Goal: Information Seeking & Learning: Find specific fact

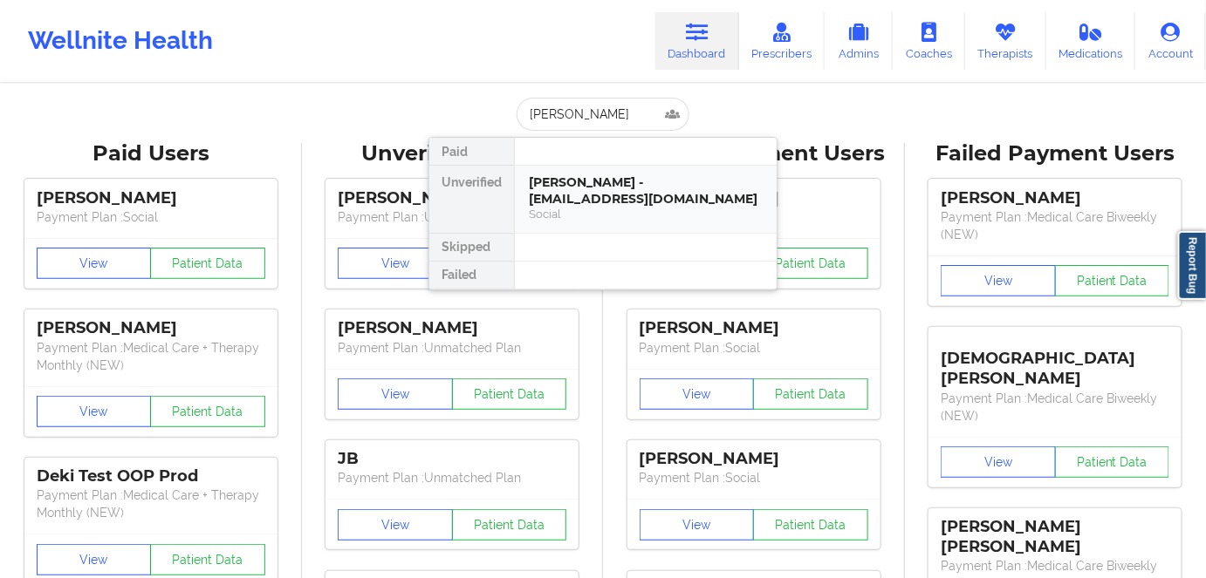
click at [622, 202] on div "[PERSON_NAME] - [EMAIL_ADDRESS][DOMAIN_NAME]" at bounding box center [646, 190] width 234 height 32
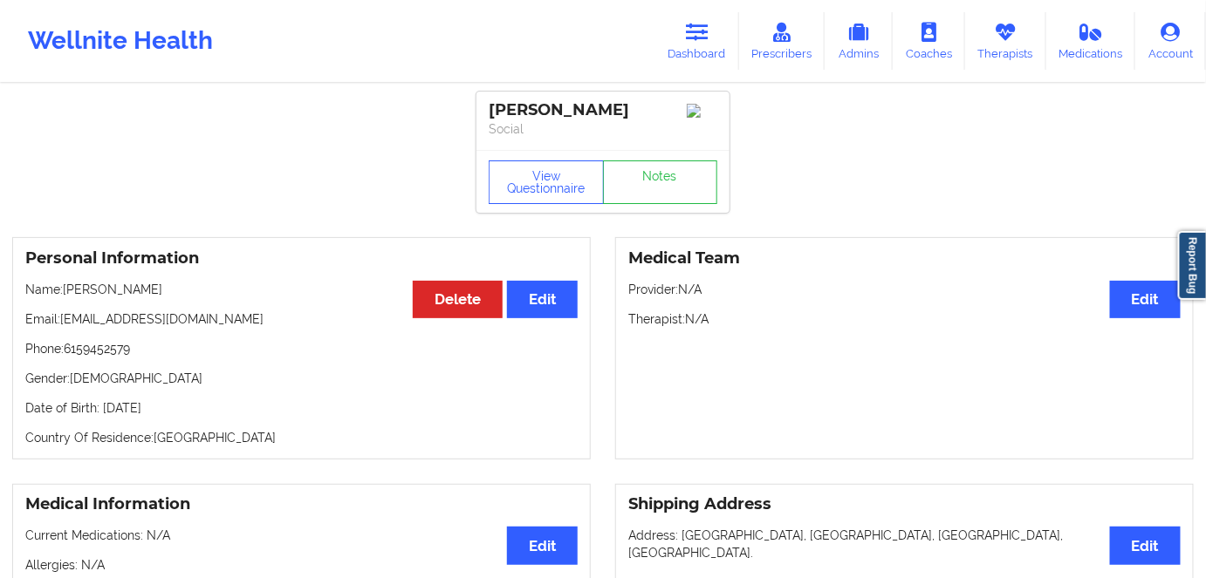
click at [199, 417] on p "Date of Birth: [DEMOGRAPHIC_DATA]" at bounding box center [301, 408] width 552 height 17
copy p "1991"
click at [541, 190] on button "View Questionnaire" at bounding box center [546, 183] width 115 height 44
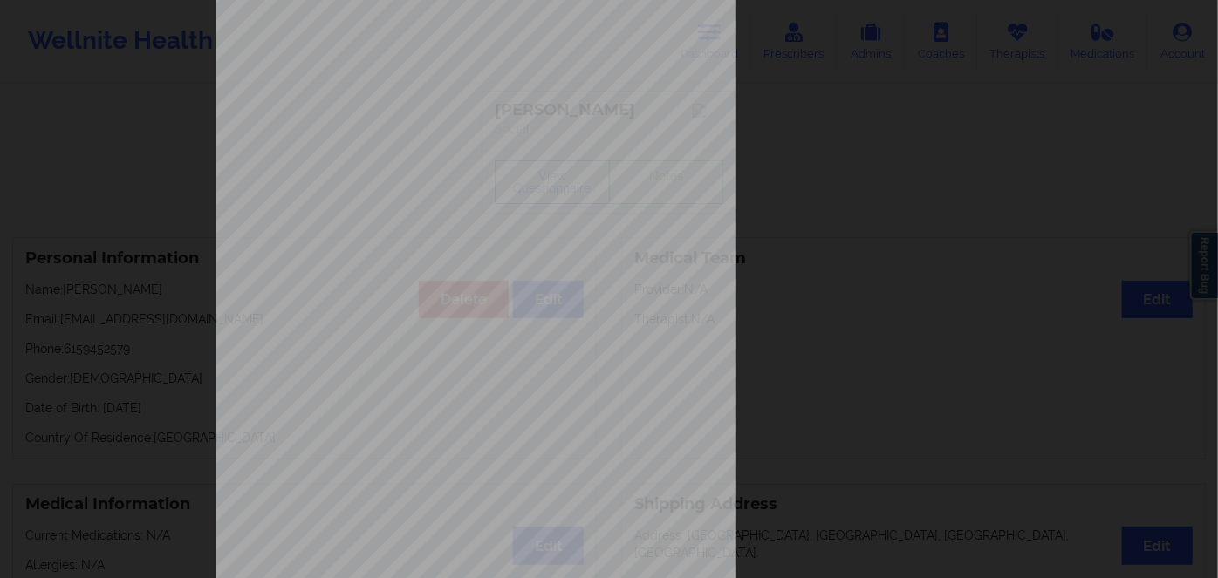
scroll to position [253, 0]
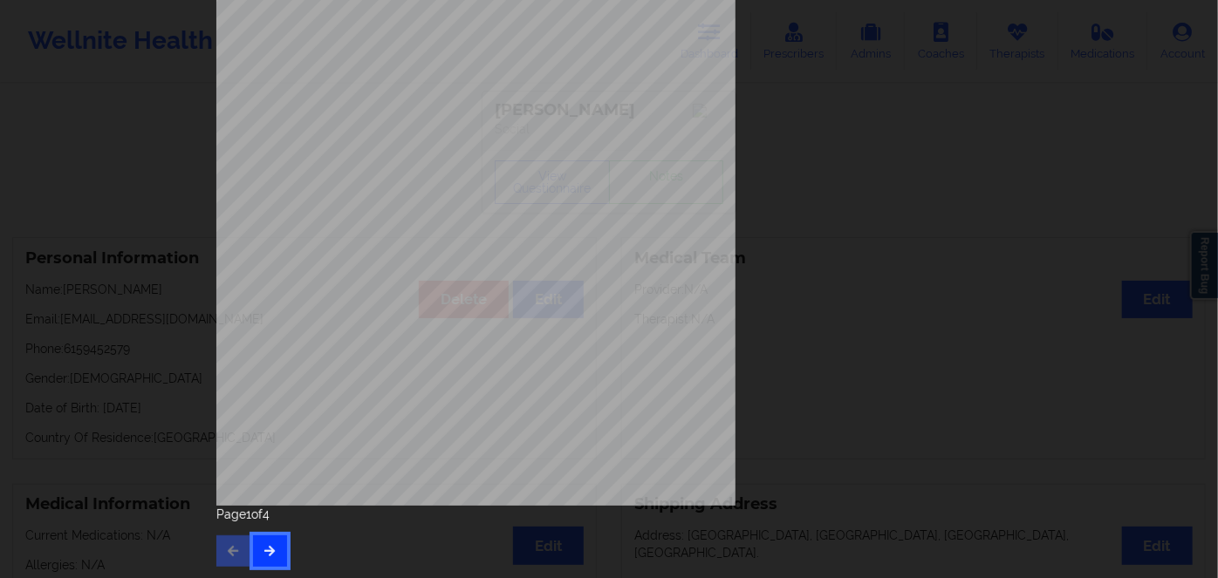
click at [272, 551] on icon "button" at bounding box center [270, 550] width 15 height 10
drag, startPoint x: 267, startPoint y: 550, endPoint x: 318, endPoint y: 514, distance: 62.0
click at [270, 545] on icon "button" at bounding box center [270, 550] width 15 height 10
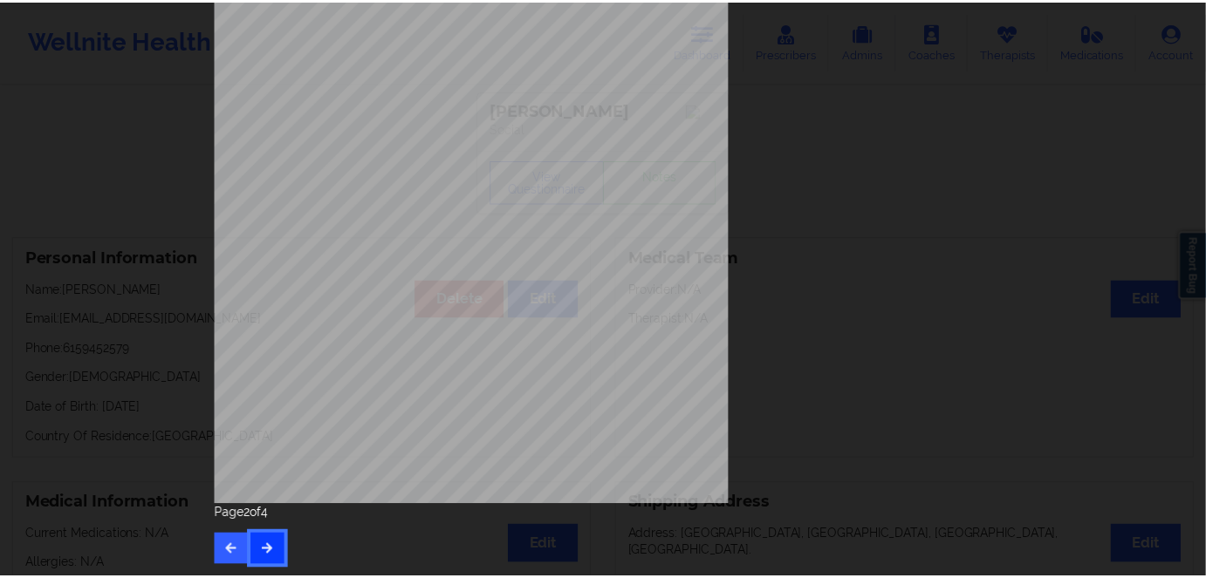
scroll to position [0, 0]
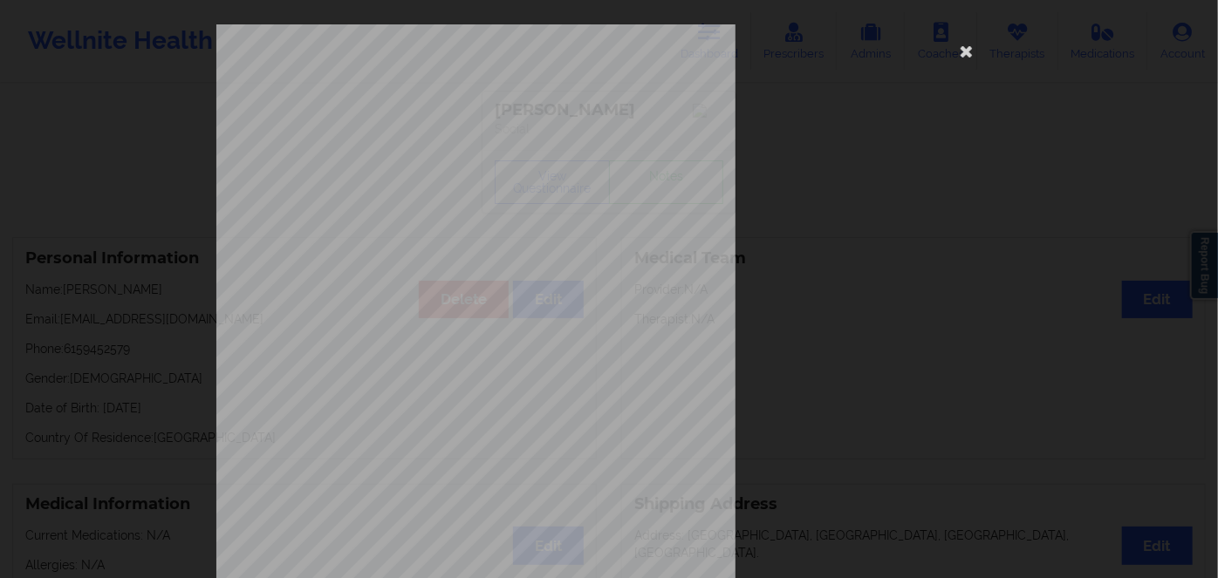
drag, startPoint x: 967, startPoint y: 47, endPoint x: 790, endPoint y: 74, distance: 179.1
click at [965, 47] on icon at bounding box center [967, 51] width 28 height 28
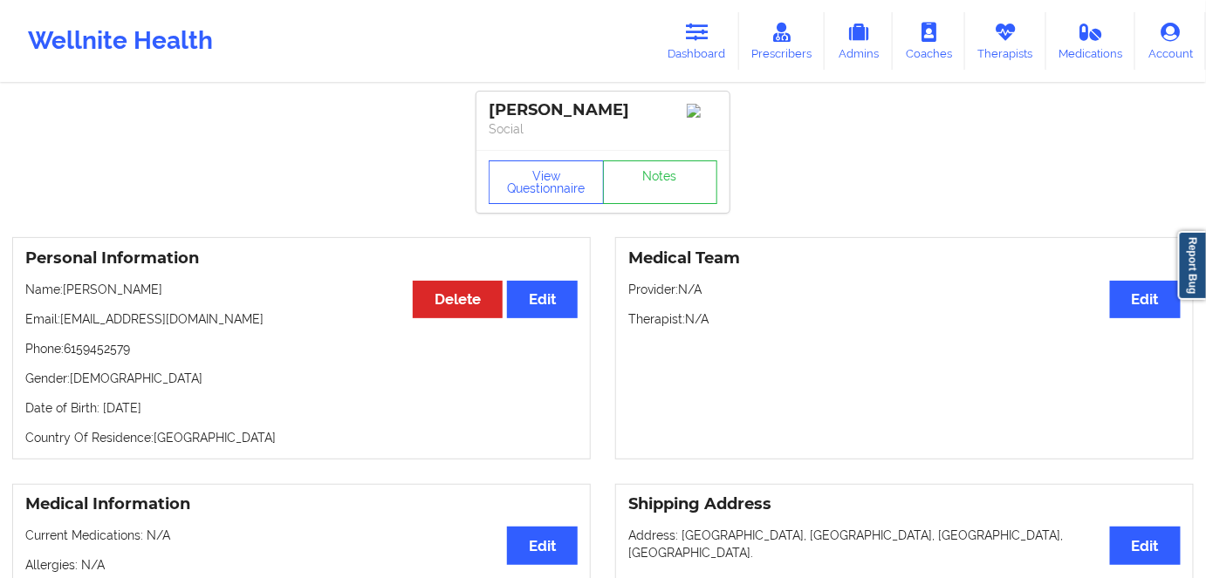
drag, startPoint x: 229, startPoint y: 405, endPoint x: 100, endPoint y: 395, distance: 129.5
click at [100, 395] on div "Personal Information Edit Delete Name: [PERSON_NAME] Email: [EMAIL_ADDRESS][DOM…" at bounding box center [301, 348] width 578 height 222
copy p "[DATE]"
drag, startPoint x: 517, startPoint y: 191, endPoint x: 595, endPoint y: 263, distance: 106.2
click at [517, 191] on button "View Questionnaire" at bounding box center [546, 183] width 115 height 44
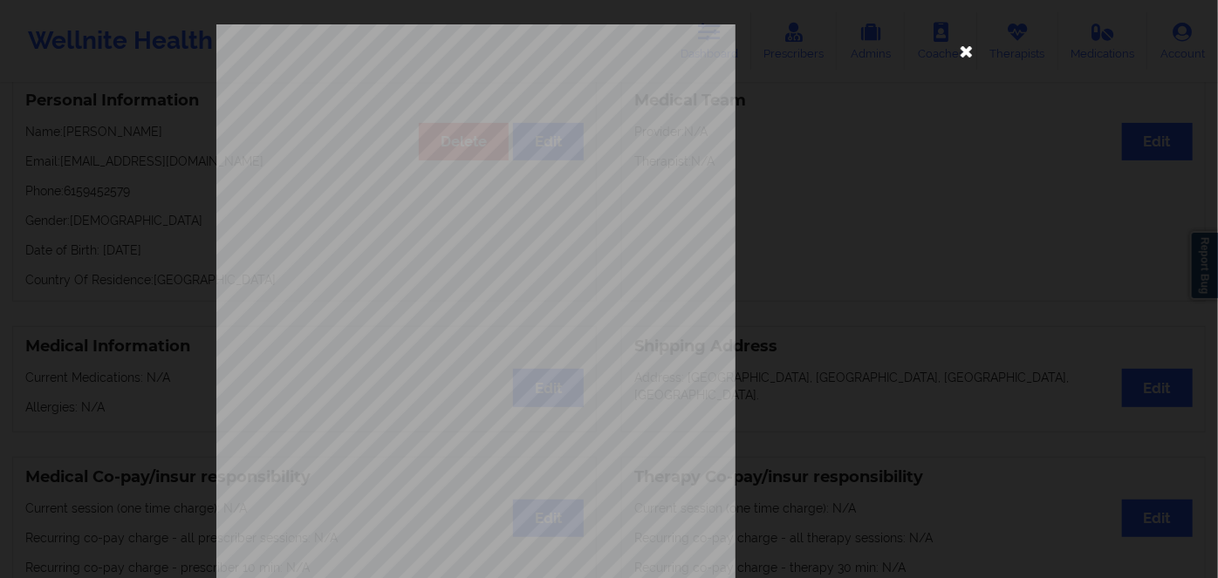
click at [967, 51] on icon at bounding box center [967, 51] width 28 height 28
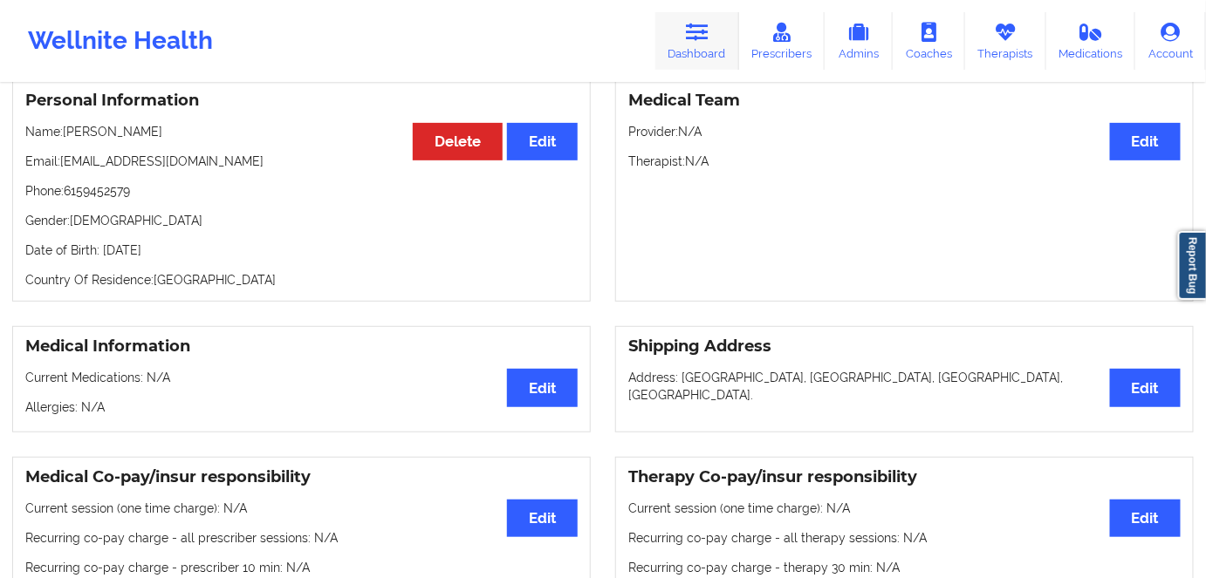
click at [684, 43] on link "Dashboard" at bounding box center [697, 41] width 84 height 58
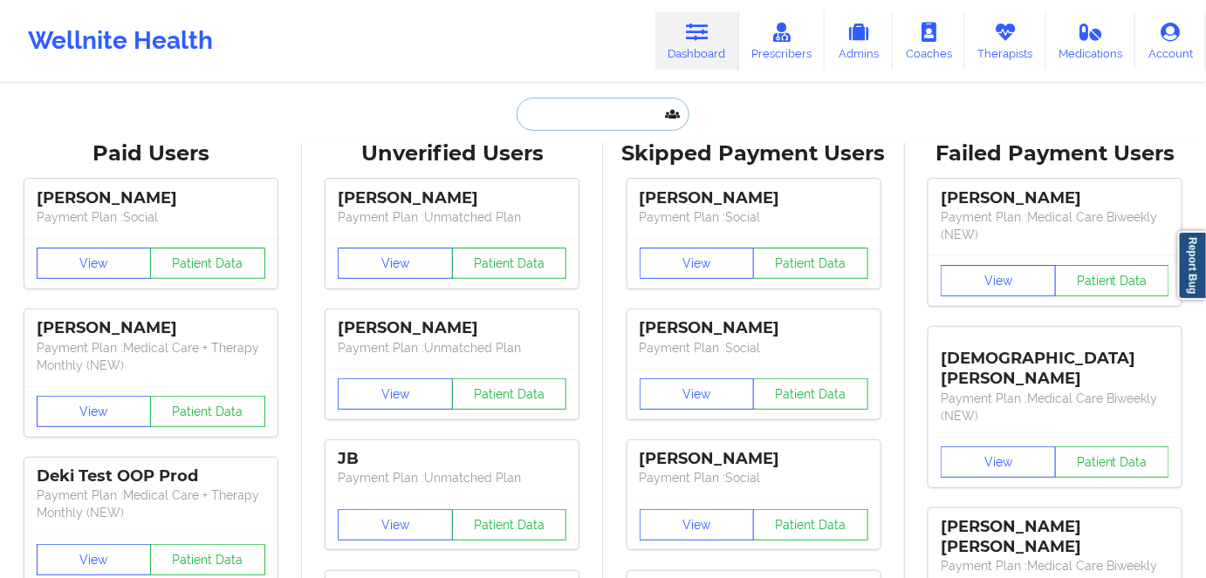
click at [577, 120] on input "text" at bounding box center [602, 114] width 173 height 33
paste input "Brynae A Hall"
type input "Brynae A Hall"
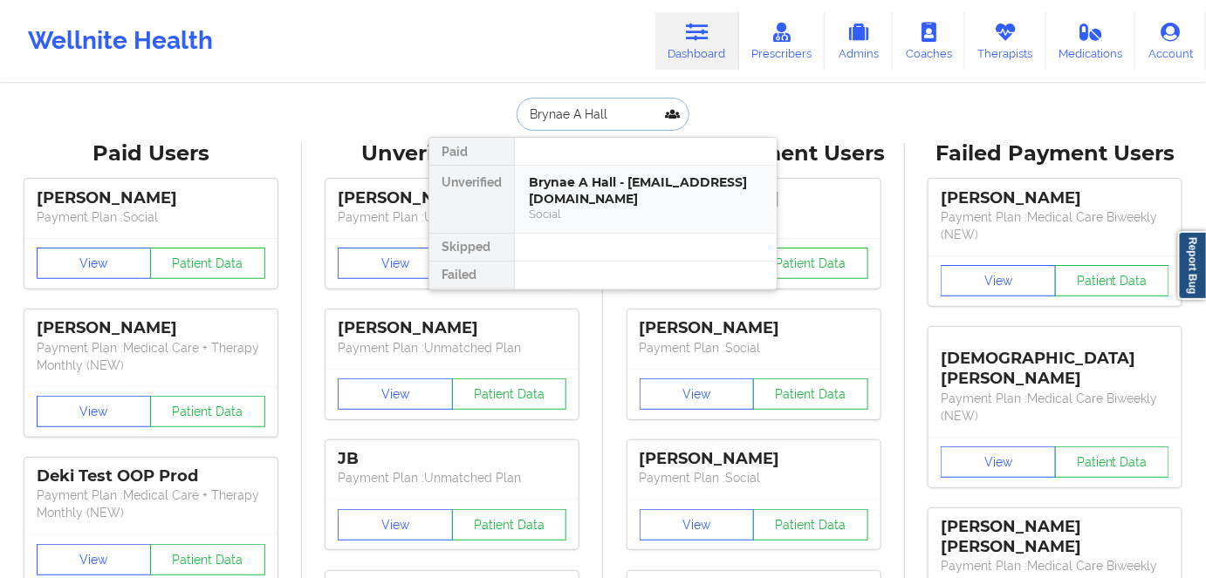
click at [623, 182] on div "Brynae A Hall - [EMAIL_ADDRESS][DOMAIN_NAME]" at bounding box center [646, 190] width 234 height 32
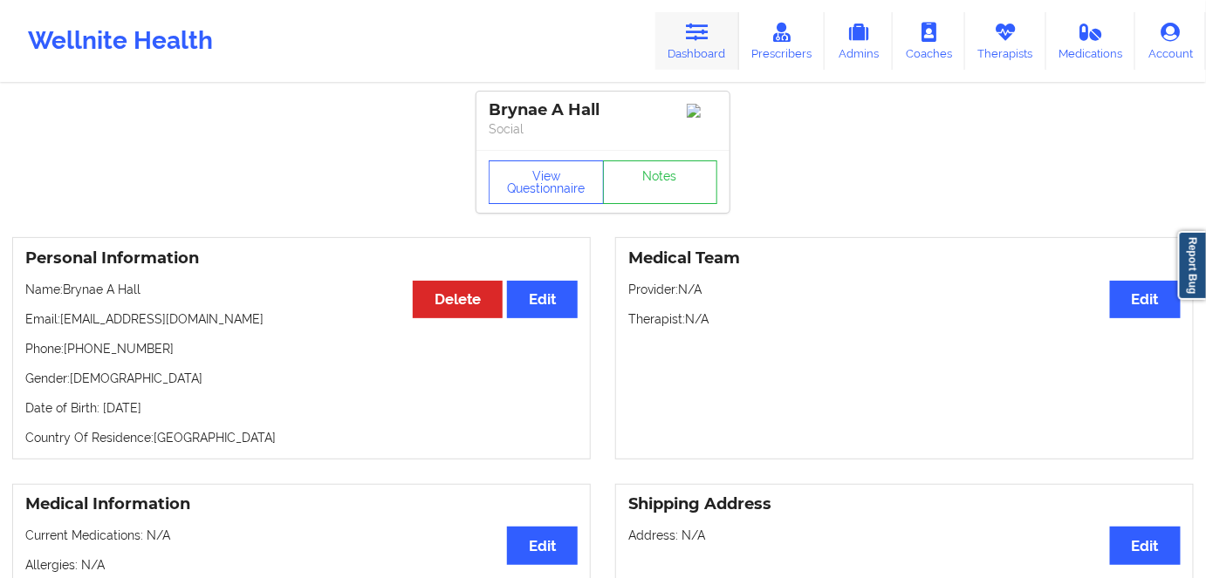
click at [697, 52] on link "Dashboard" at bounding box center [697, 41] width 84 height 58
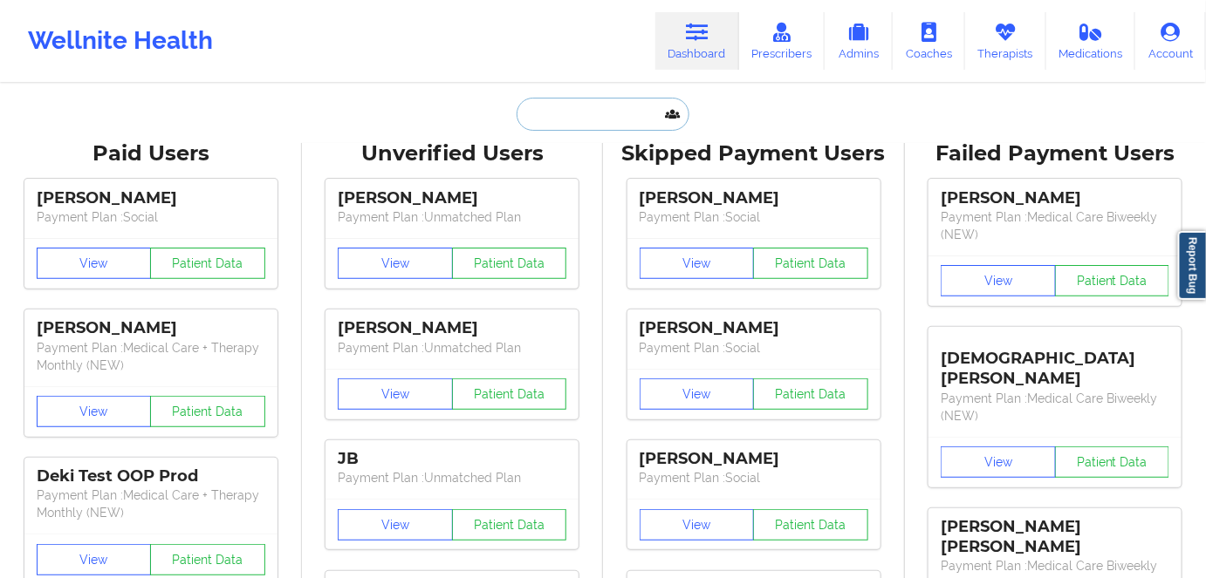
click at [600, 118] on input "text" at bounding box center [602, 114] width 173 height 33
paste input "[PERSON_NAME]"
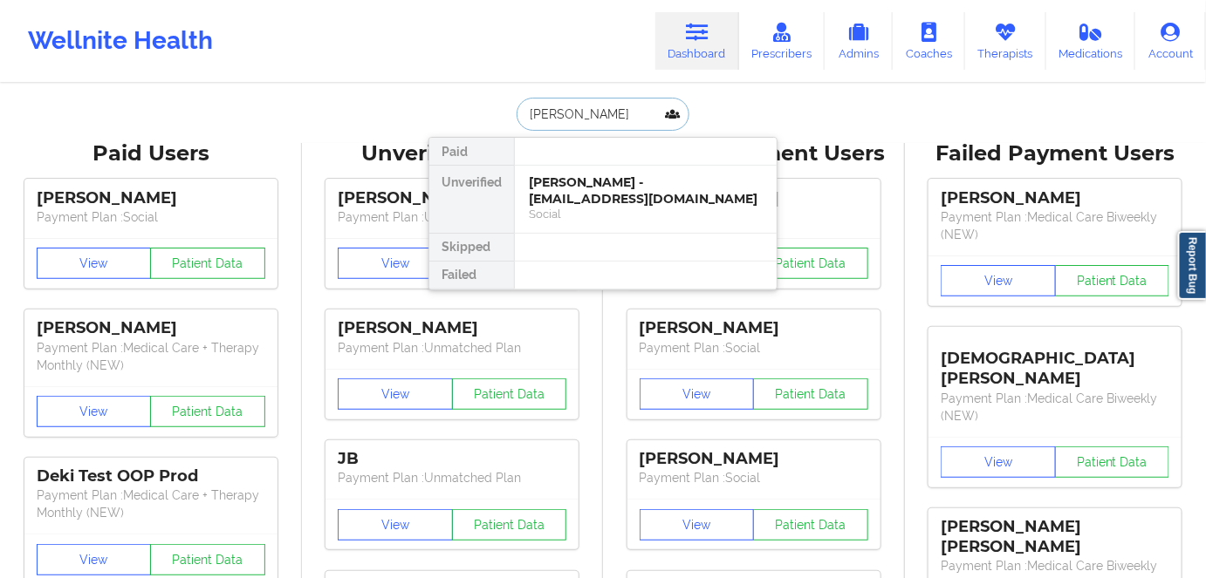
drag, startPoint x: 645, startPoint y: 107, endPoint x: 451, endPoint y: 111, distance: 193.7
click at [448, 111] on div "[PERSON_NAME] Paid Unverified [PERSON_NAME] - [EMAIL_ADDRESS][DOMAIN_NAME] Soci…" at bounding box center [602, 114] width 349 height 33
paste input "Brynae A Hall"
type input "Brynae A Hall"
click at [640, 204] on div "Brynae A Hall - [EMAIL_ADDRESS][DOMAIN_NAME]" at bounding box center [646, 190] width 234 height 32
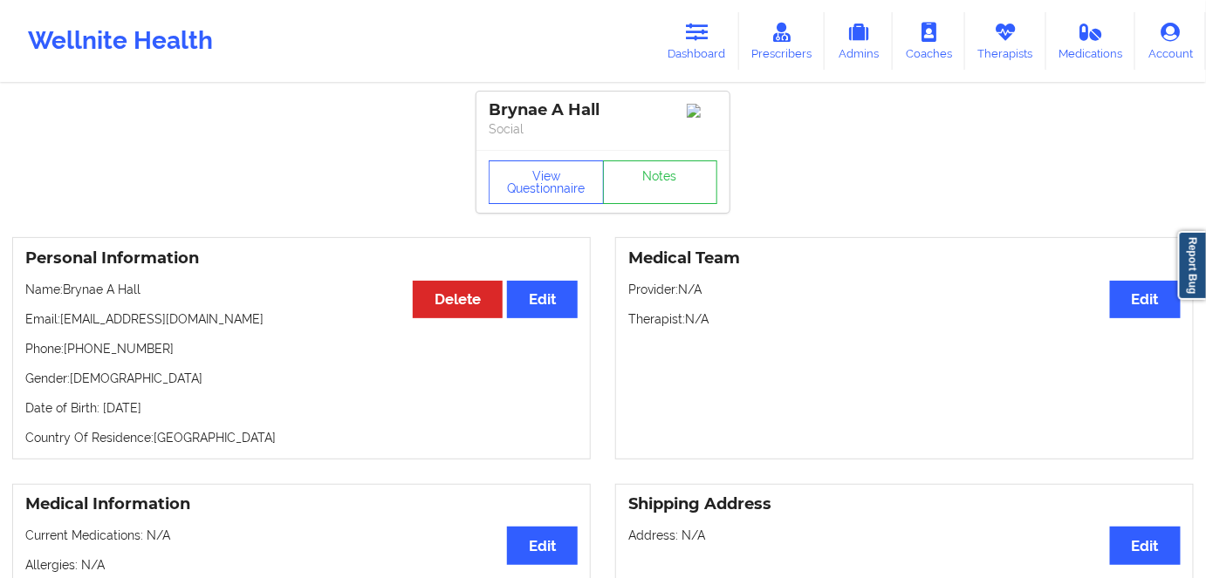
click at [543, 158] on div "View Questionnaire Notes" at bounding box center [602, 181] width 253 height 63
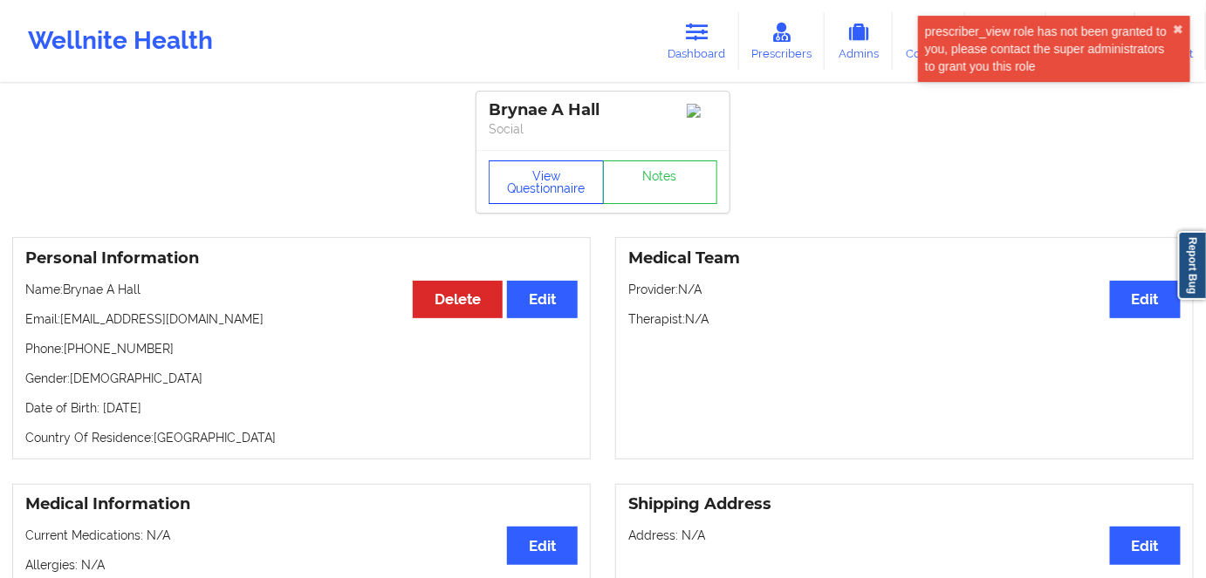
click at [543, 181] on button "View Questionnaire" at bounding box center [546, 183] width 115 height 44
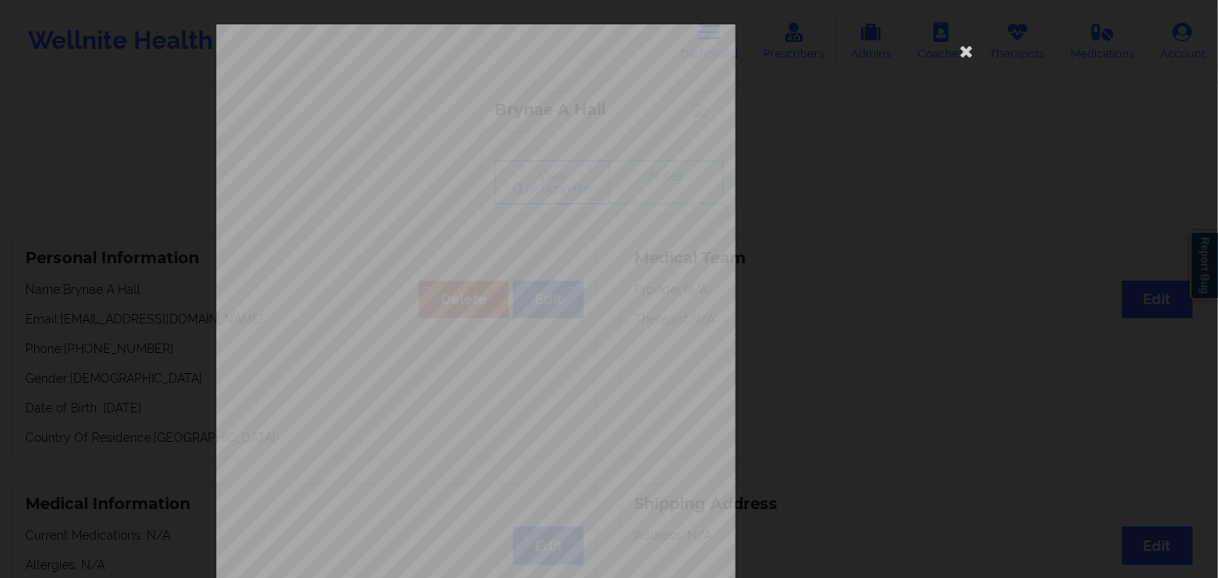
scroll to position [253, 0]
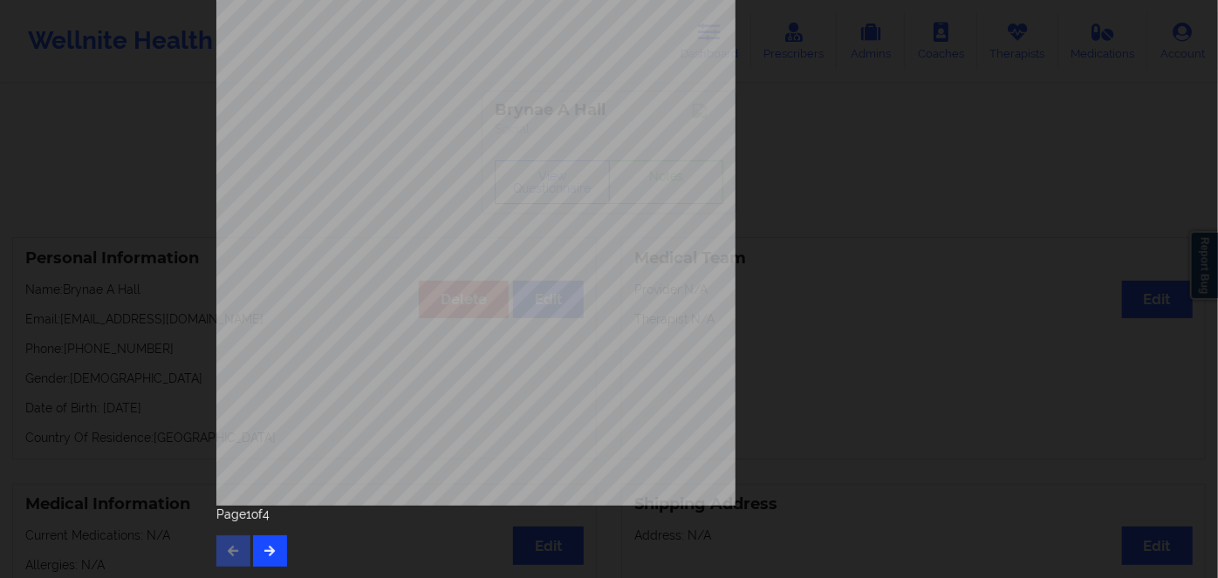
click at [256, 535] on div "Page 1 of 4" at bounding box center [608, 536] width 785 height 61
click at [273, 546] on button "button" at bounding box center [270, 551] width 34 height 31
click at [284, 533] on div "Page 2 of 4" at bounding box center [608, 536] width 785 height 61
click at [272, 554] on icon "button" at bounding box center [270, 550] width 15 height 10
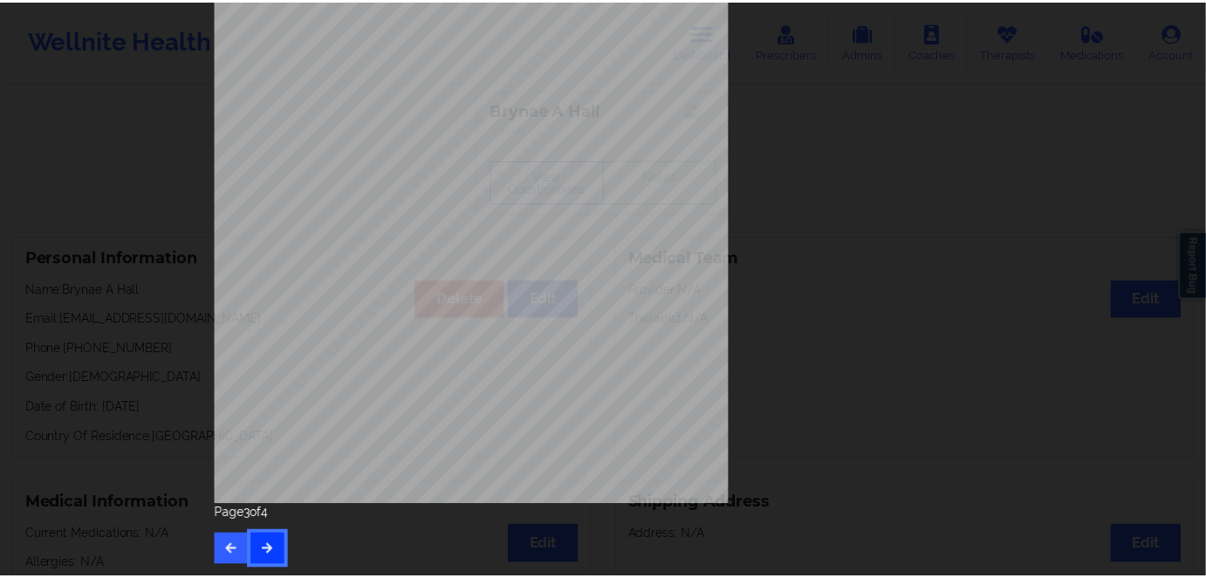
scroll to position [0, 0]
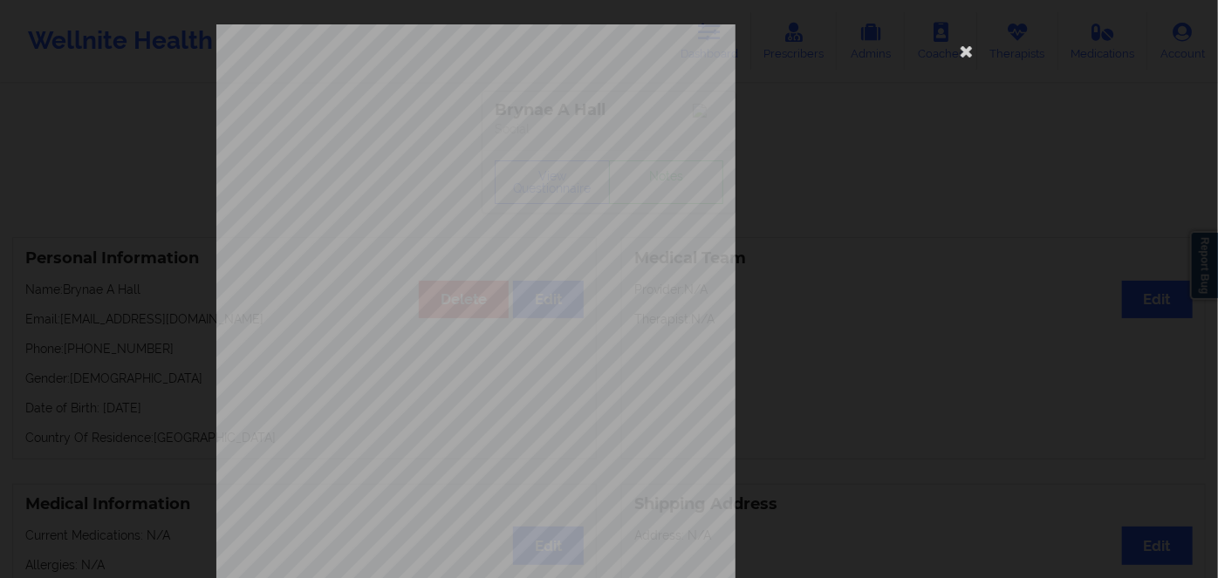
click at [411, 134] on span "961A24937" at bounding box center [418, 135] width 40 height 8
copy span "961A24937"
click at [967, 49] on icon at bounding box center [967, 51] width 28 height 28
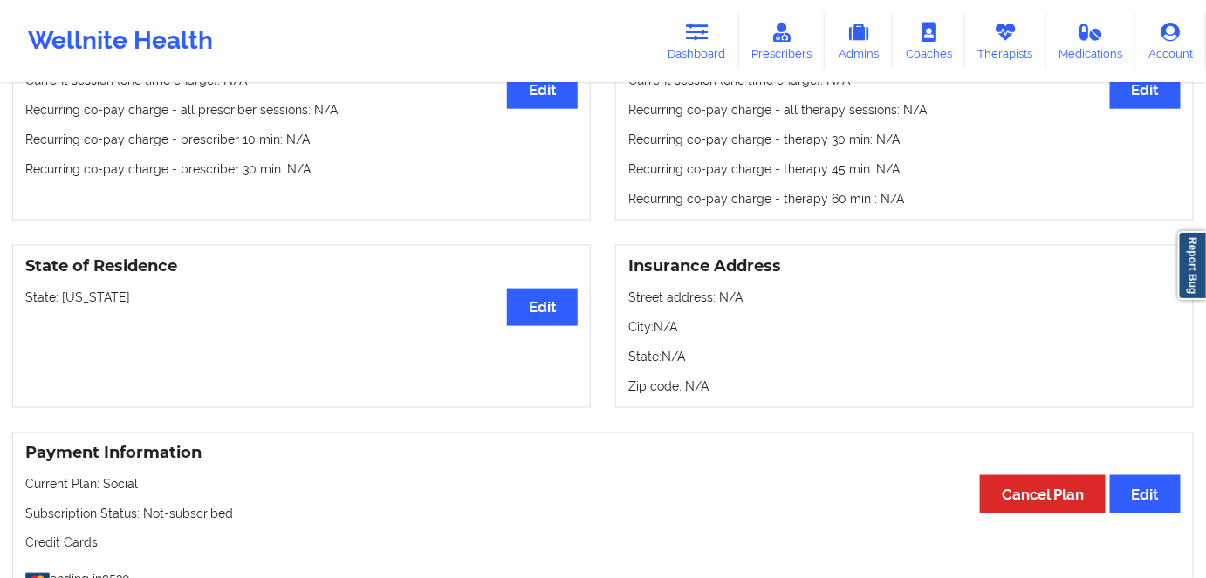
scroll to position [714, 0]
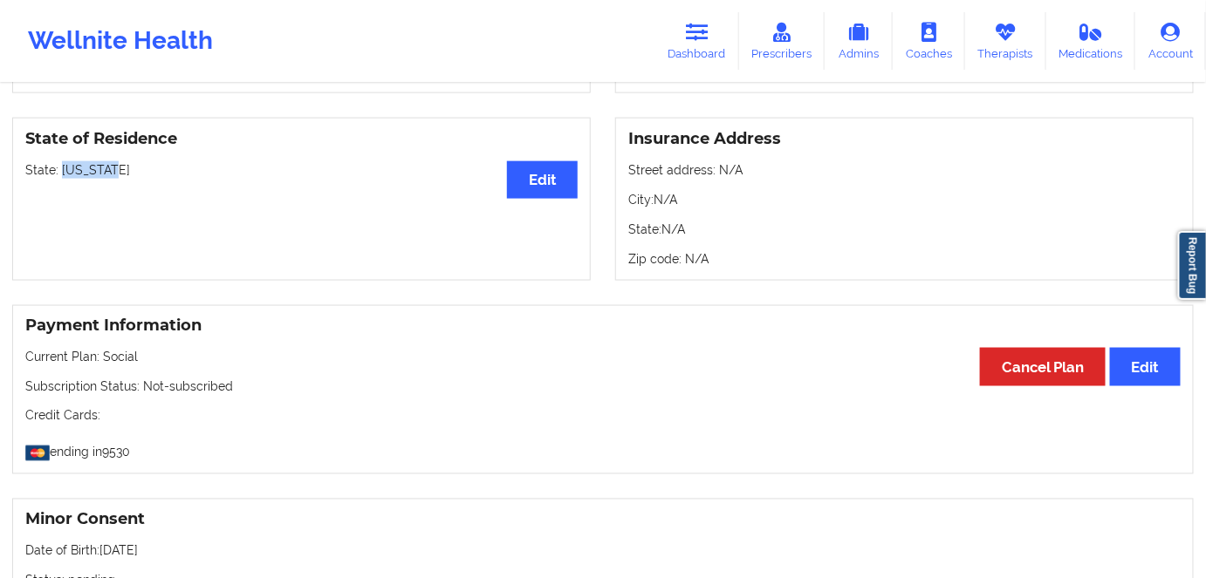
drag, startPoint x: 102, startPoint y: 177, endPoint x: 60, endPoint y: 177, distance: 41.9
click at [60, 177] on p "State: [US_STATE]" at bounding box center [301, 169] width 552 height 17
copy p "[US_STATE]"
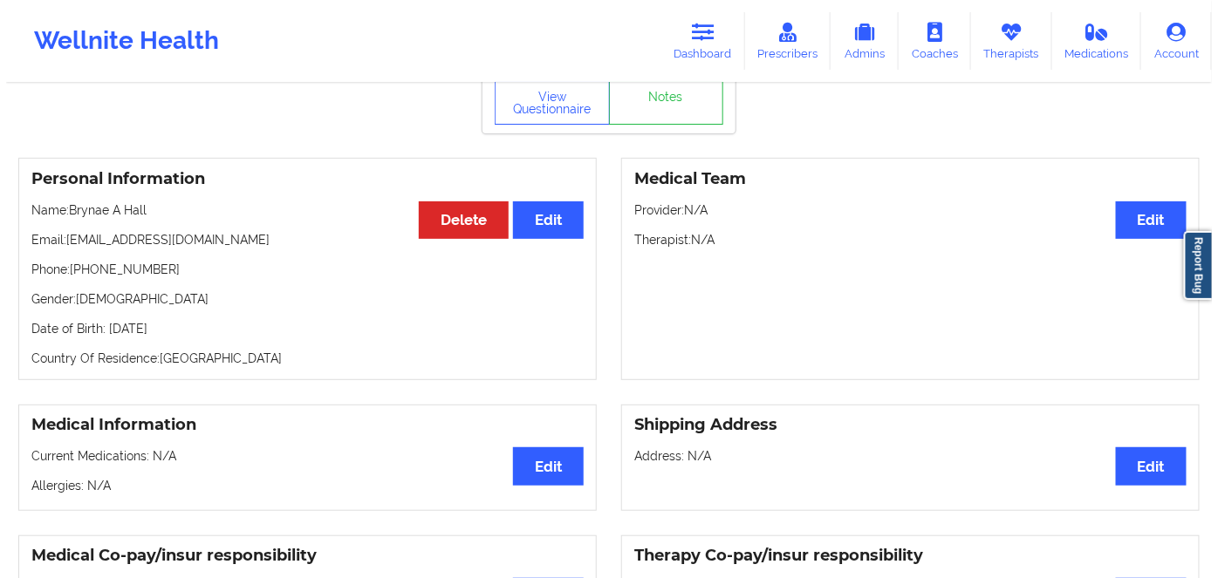
scroll to position [79, 0]
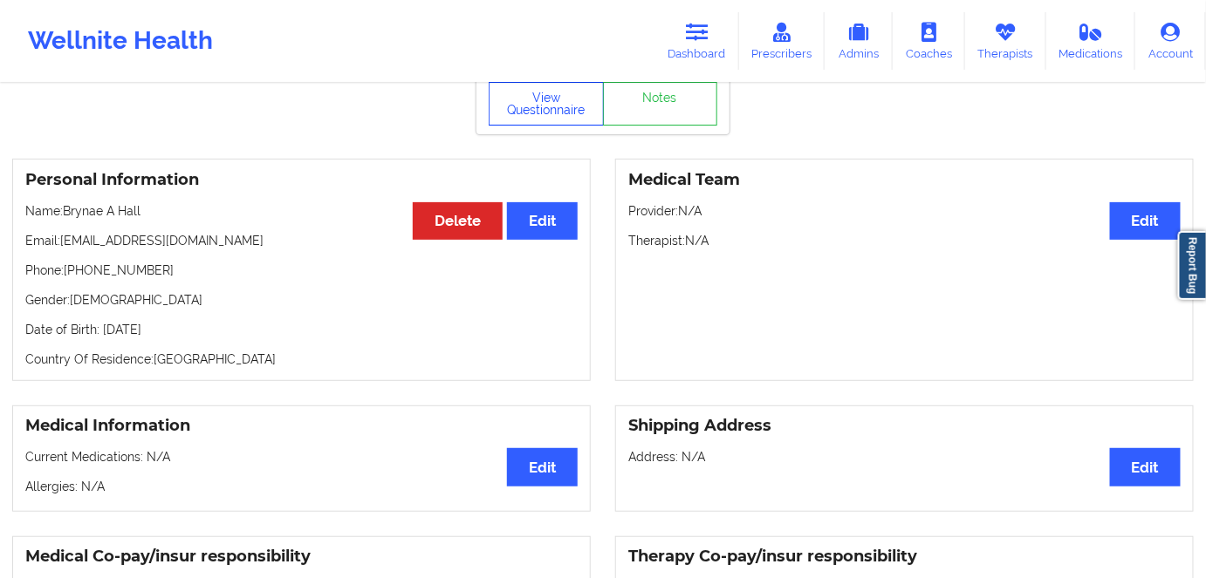
click at [563, 110] on button "View Questionnaire" at bounding box center [546, 104] width 115 height 44
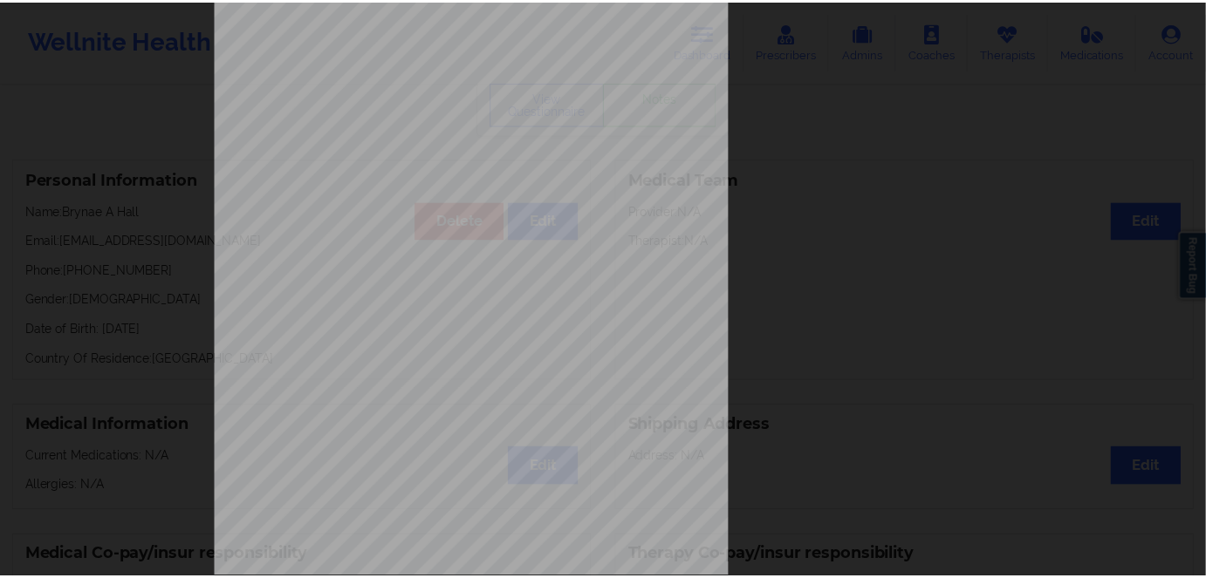
scroll to position [0, 0]
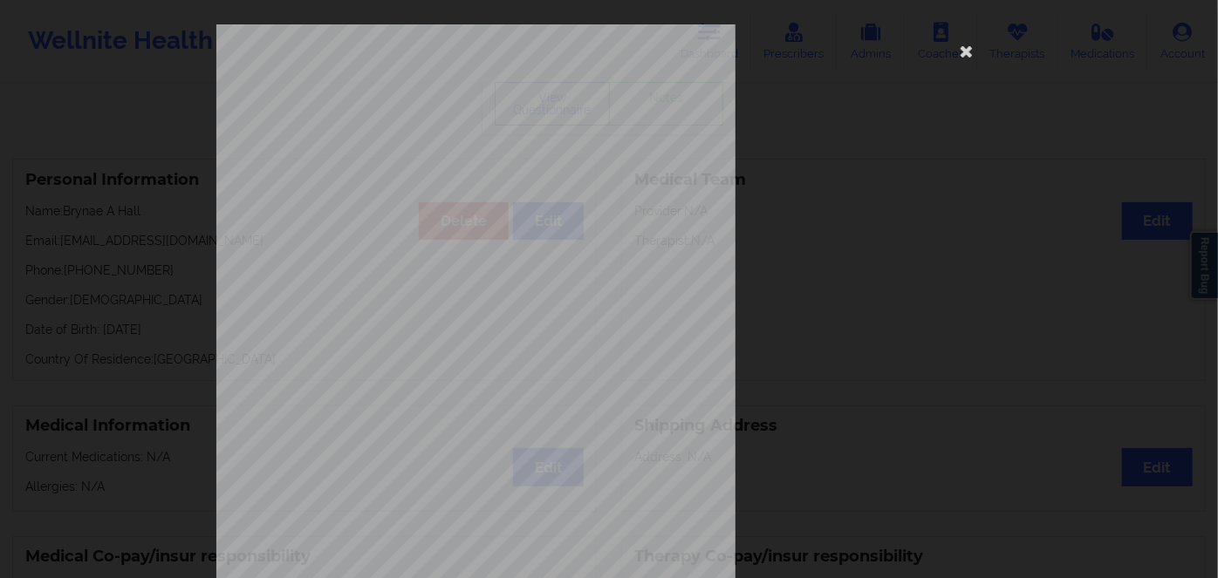
click at [453, 127] on div "commercial Insurance Member ID for patient 961A24937 Insurance company name det…" at bounding box center [608, 391] width 785 height 735
click at [423, 127] on span "Insurance Member ID for patient" at bounding box center [462, 124] width 132 height 10
click at [422, 127] on span "Insurance Member ID for patient" at bounding box center [462, 124] width 132 height 10
click at [419, 139] on span "961A24937" at bounding box center [418, 135] width 40 height 8
click at [434, 134] on span "961A24937" at bounding box center [418, 135] width 40 height 8
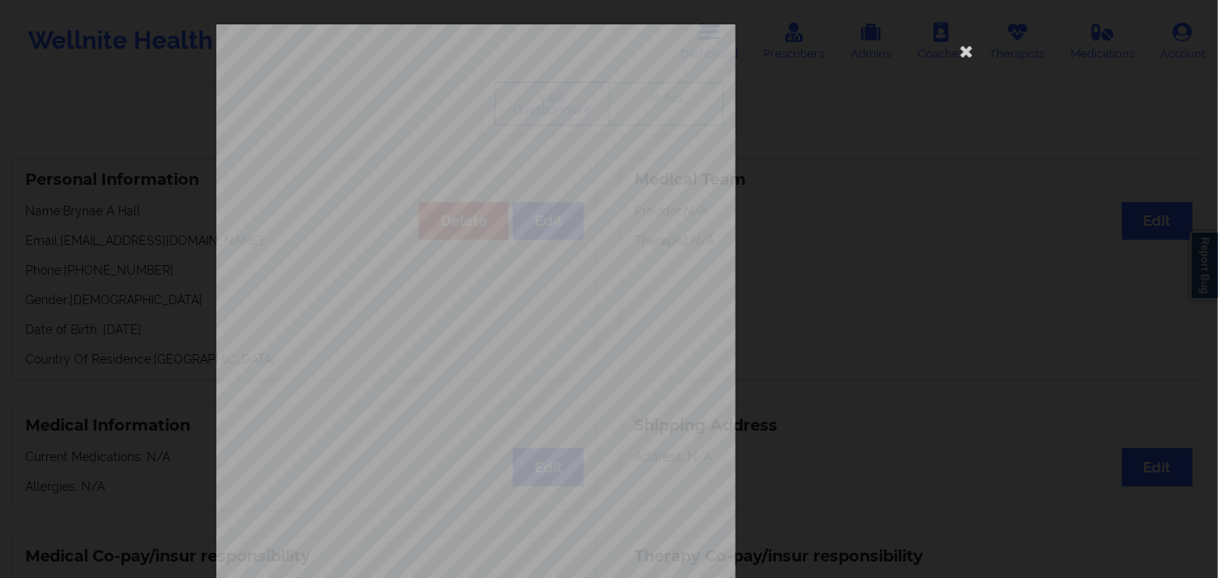
click at [434, 134] on span "961A24937" at bounding box center [418, 135] width 40 height 8
click at [427, 131] on span "961A24937" at bounding box center [418, 135] width 40 height 8
copy span "961A24937"
click at [958, 54] on icon at bounding box center [967, 51] width 28 height 28
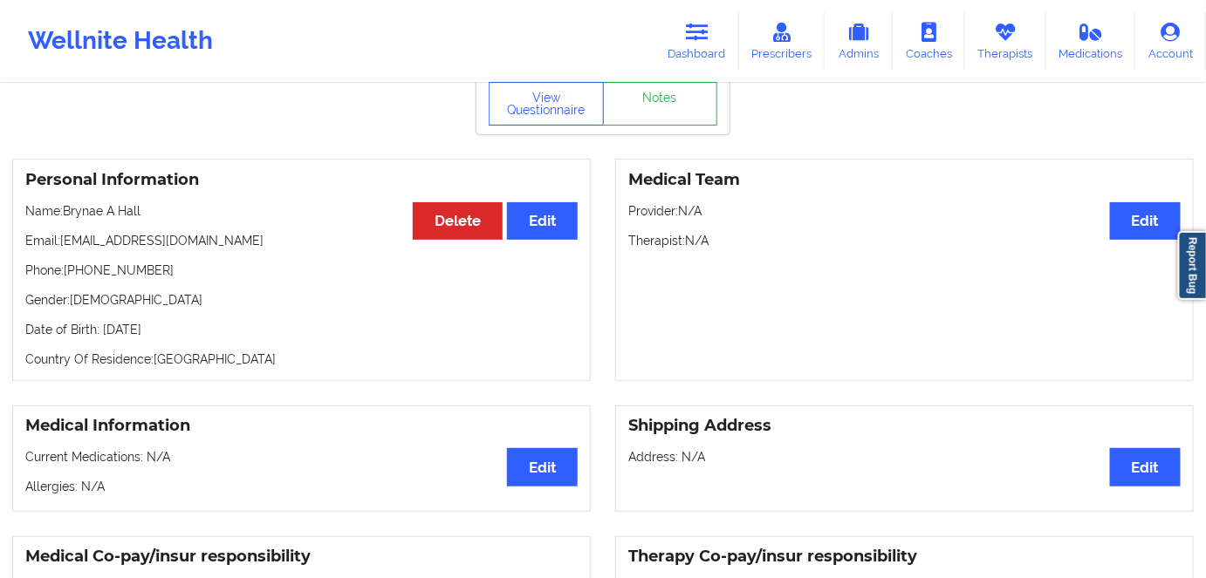
click at [184, 331] on p "Date of Birth: [DEMOGRAPHIC_DATA]" at bounding box center [301, 329] width 552 height 17
drag, startPoint x: 184, startPoint y: 331, endPoint x: 197, endPoint y: 331, distance: 13.1
click at [184, 330] on p "Date of Birth: [DEMOGRAPHIC_DATA]" at bounding box center [301, 329] width 552 height 17
copy p "2003"
drag, startPoint x: 158, startPoint y: 215, endPoint x: 71, endPoint y: 205, distance: 87.8
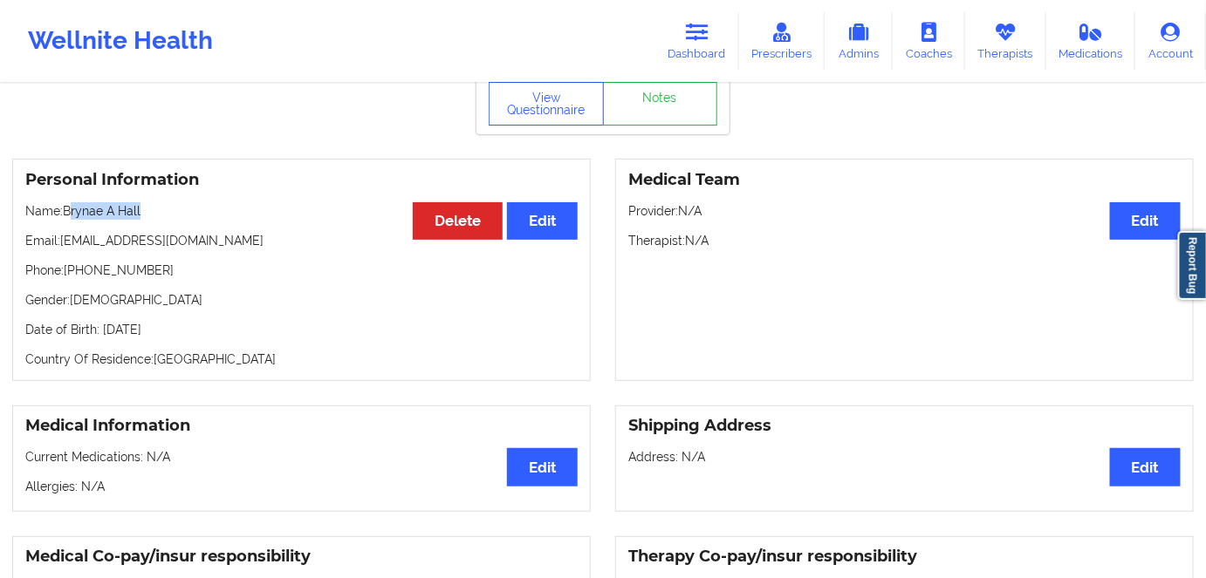
click at [71, 205] on div "Personal Information Edit Delete Name: [PERSON_NAME] A Hall Email: [EMAIL_ADDRE…" at bounding box center [301, 270] width 578 height 222
copy p "[PERSON_NAME]"
click at [187, 228] on div "Personal Information Edit Delete Name: [PERSON_NAME] A Hall Email: [EMAIL_ADDRE…" at bounding box center [301, 270] width 578 height 222
drag, startPoint x: 149, startPoint y: 205, endPoint x: 67, endPoint y: 205, distance: 82.0
click at [67, 205] on div "Personal Information Edit Delete Name: [PERSON_NAME] A Hall Email: [EMAIL_ADDRE…" at bounding box center [301, 270] width 578 height 222
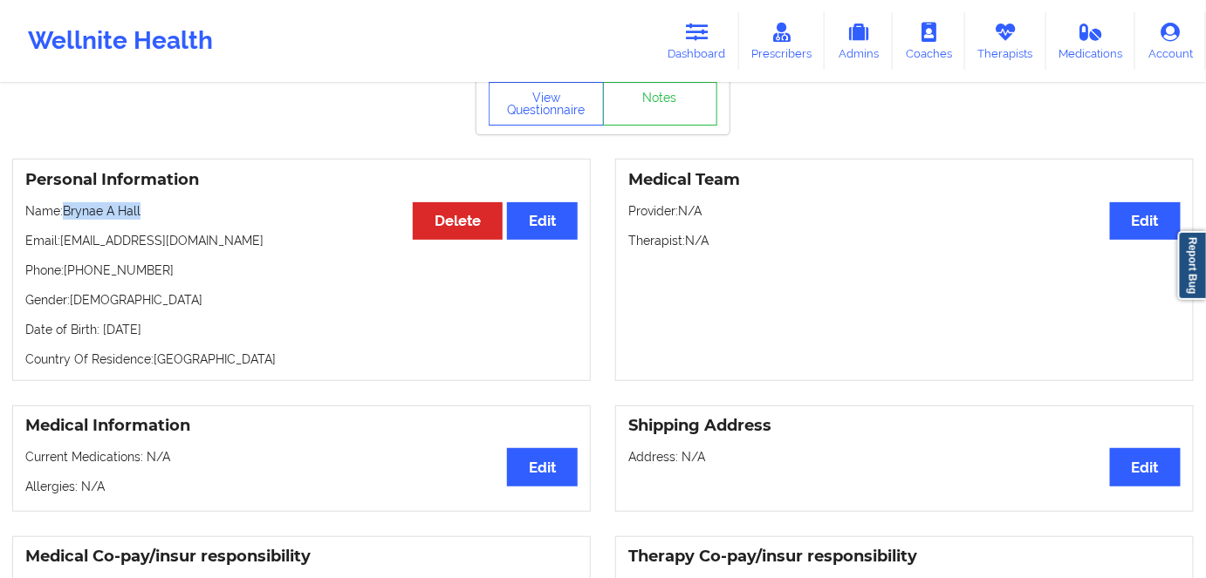
copy p "Brynae A Hall"
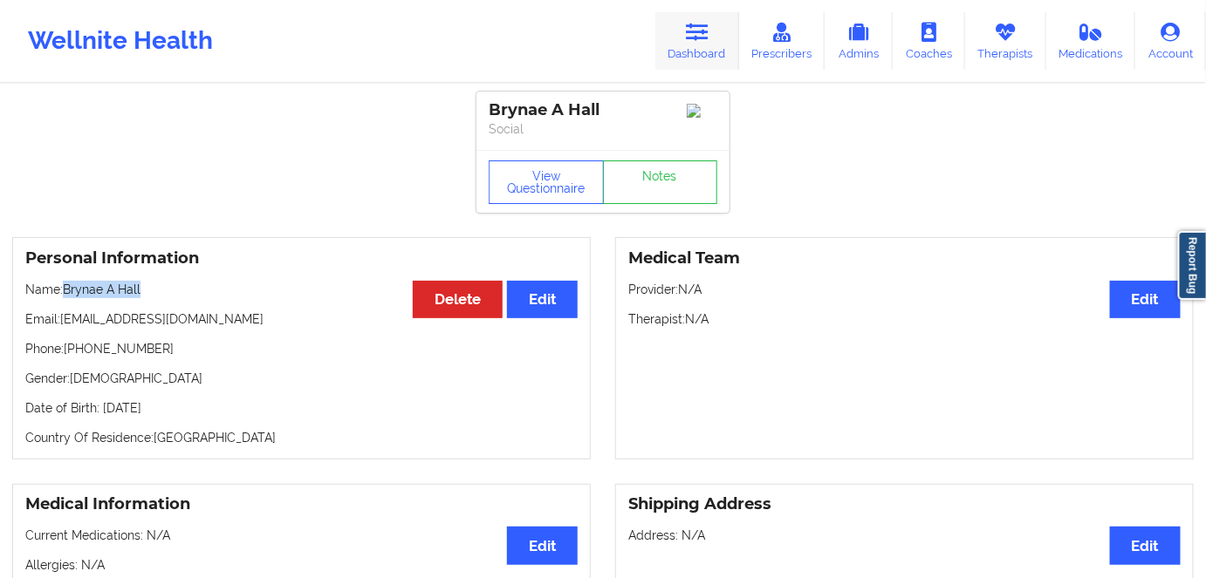
click at [729, 12] on link "Dashboard" at bounding box center [697, 41] width 84 height 58
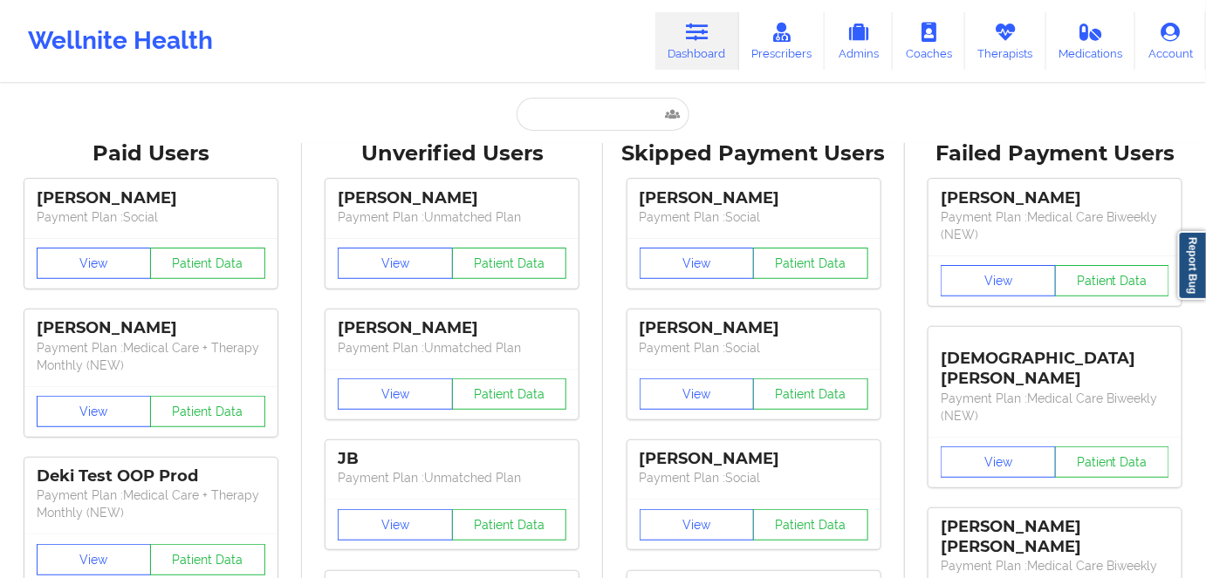
click at [706, 34] on icon at bounding box center [697, 32] width 23 height 19
click at [571, 120] on input "text" at bounding box center [602, 114] width 173 height 33
paste input "[PERSON_NAME]"
type input "[PERSON_NAME]"
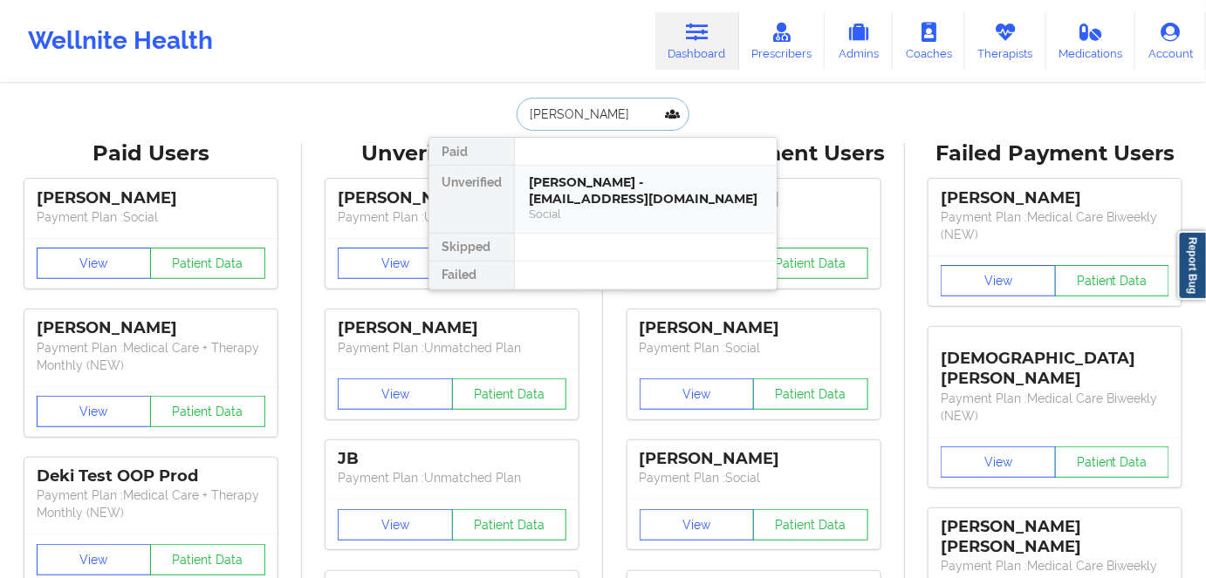
click at [620, 195] on div "[PERSON_NAME] - [EMAIL_ADDRESS][DOMAIN_NAME]" at bounding box center [646, 190] width 234 height 32
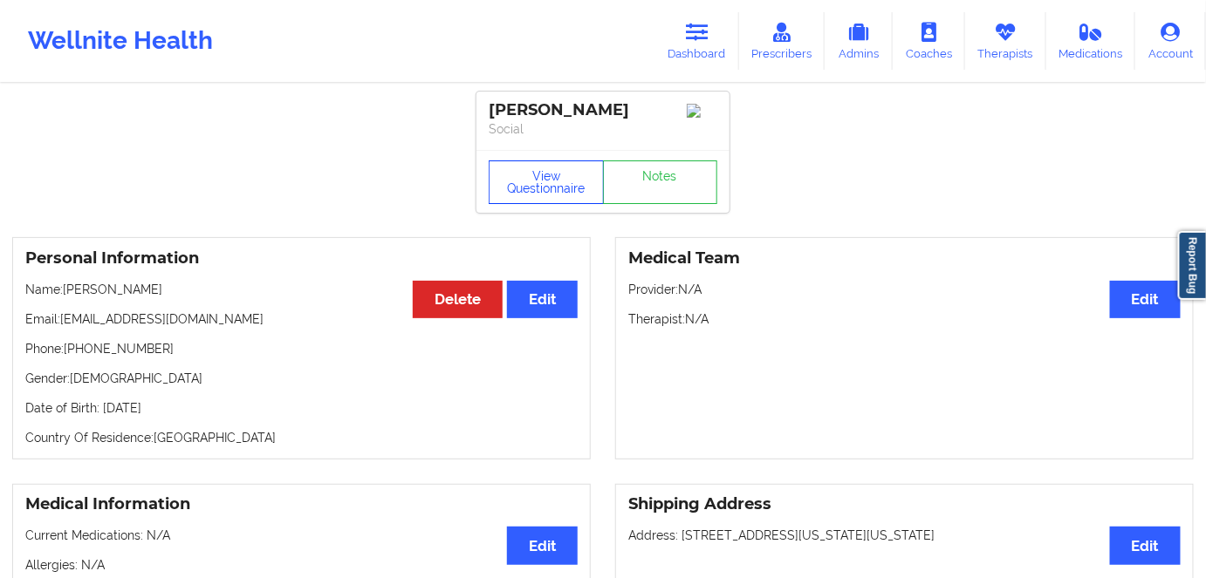
click at [530, 171] on button "View Questionnaire" at bounding box center [546, 183] width 115 height 44
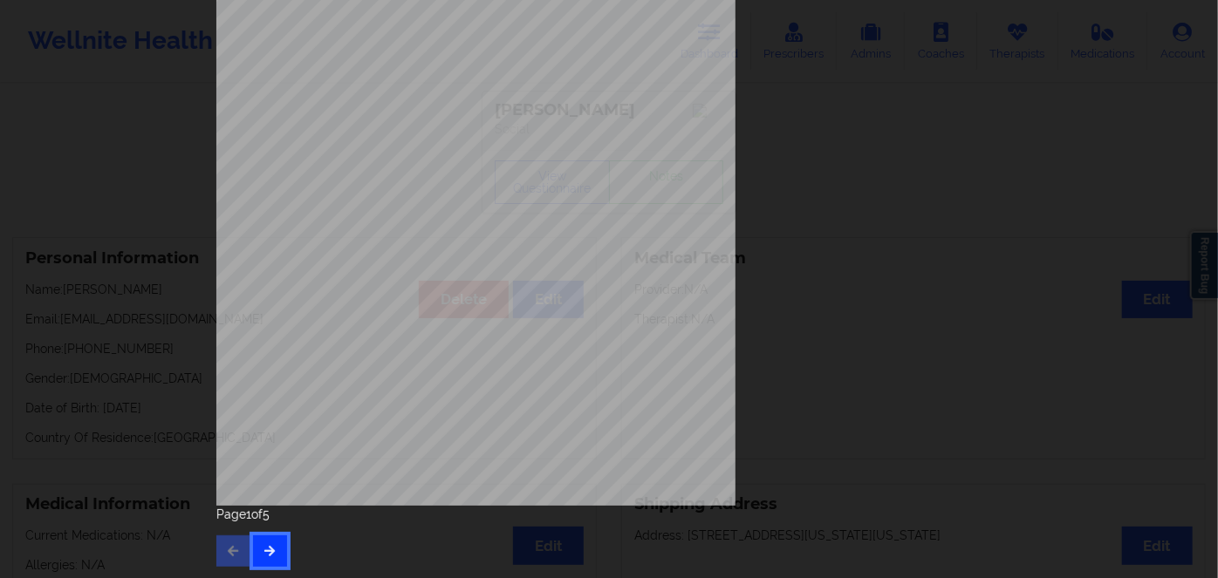
click at [263, 551] on icon "button" at bounding box center [270, 550] width 15 height 10
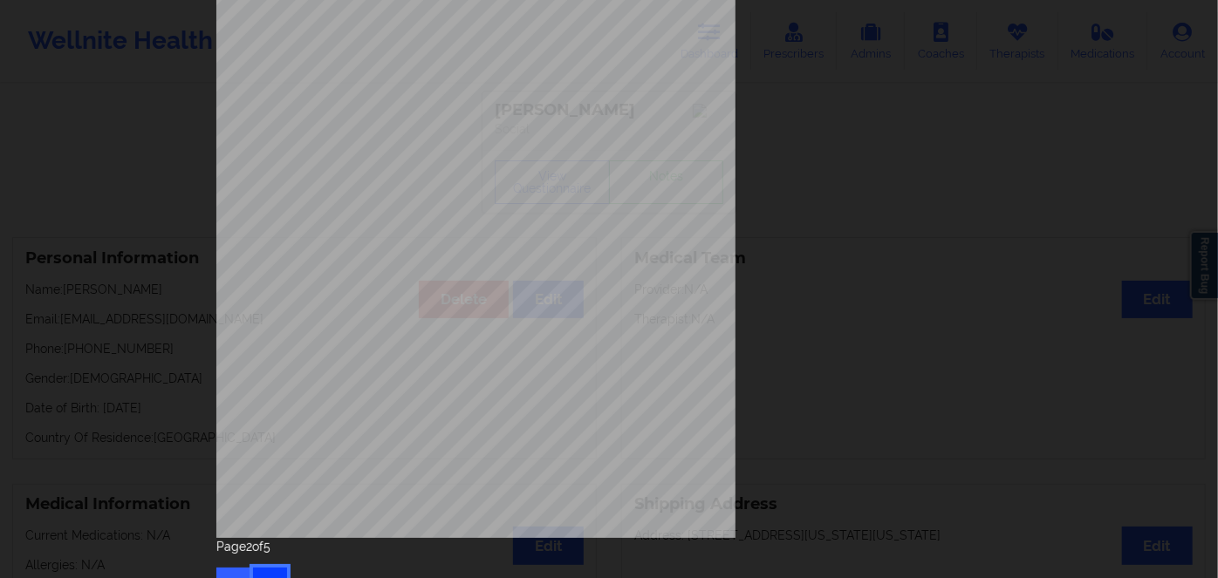
scroll to position [253, 0]
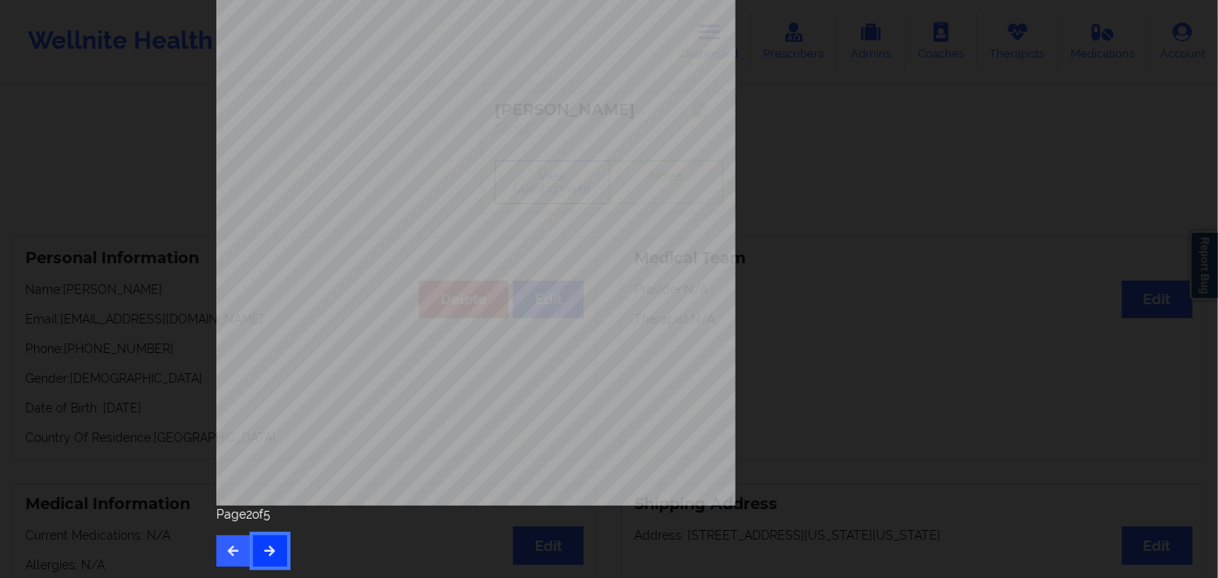
click at [265, 554] on icon "button" at bounding box center [270, 550] width 15 height 10
drag, startPoint x: 265, startPoint y: 553, endPoint x: 272, endPoint y: 542, distance: 13.3
click at [267, 553] on icon "button" at bounding box center [270, 550] width 15 height 10
click at [423, 244] on span "134938941001" at bounding box center [424, 246] width 52 height 8
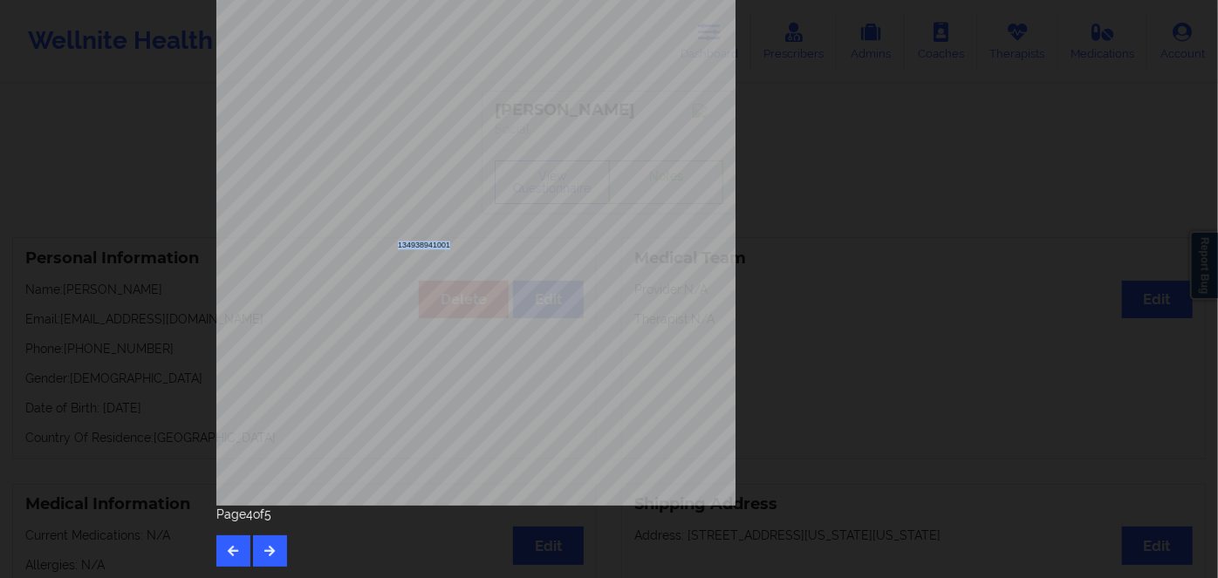
copy span "134938941001"
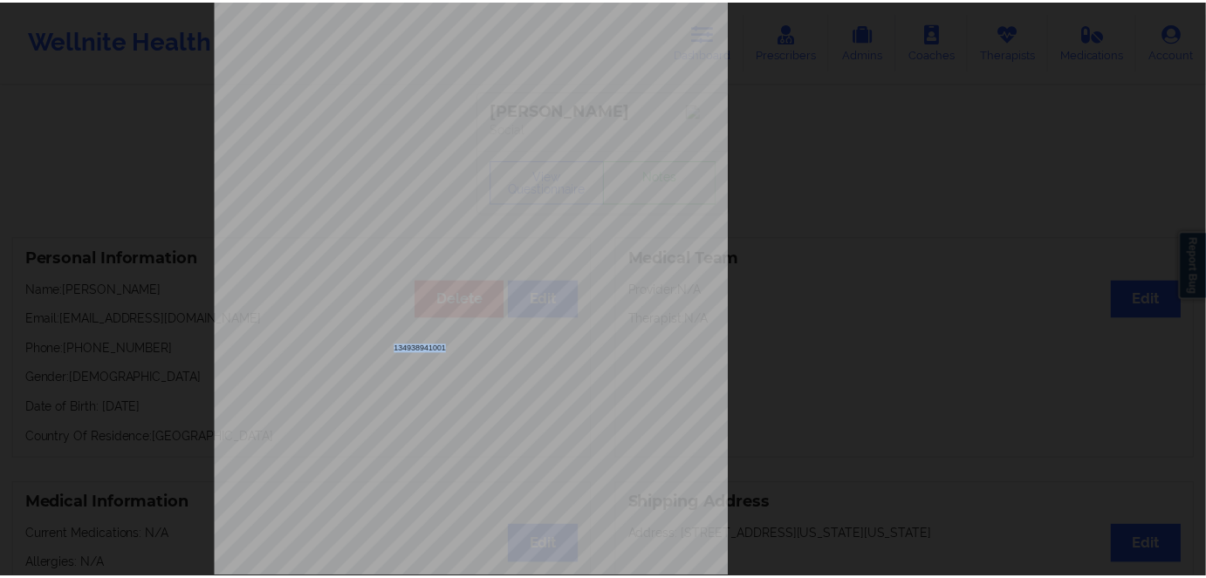
scroll to position [0, 0]
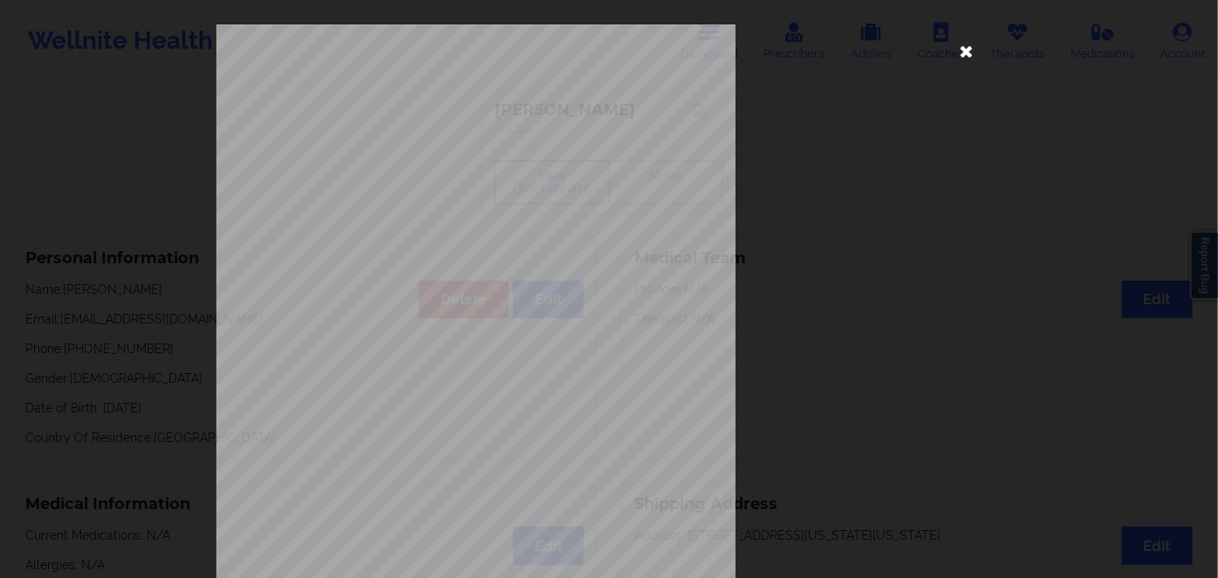
click at [966, 47] on icon at bounding box center [967, 51] width 28 height 28
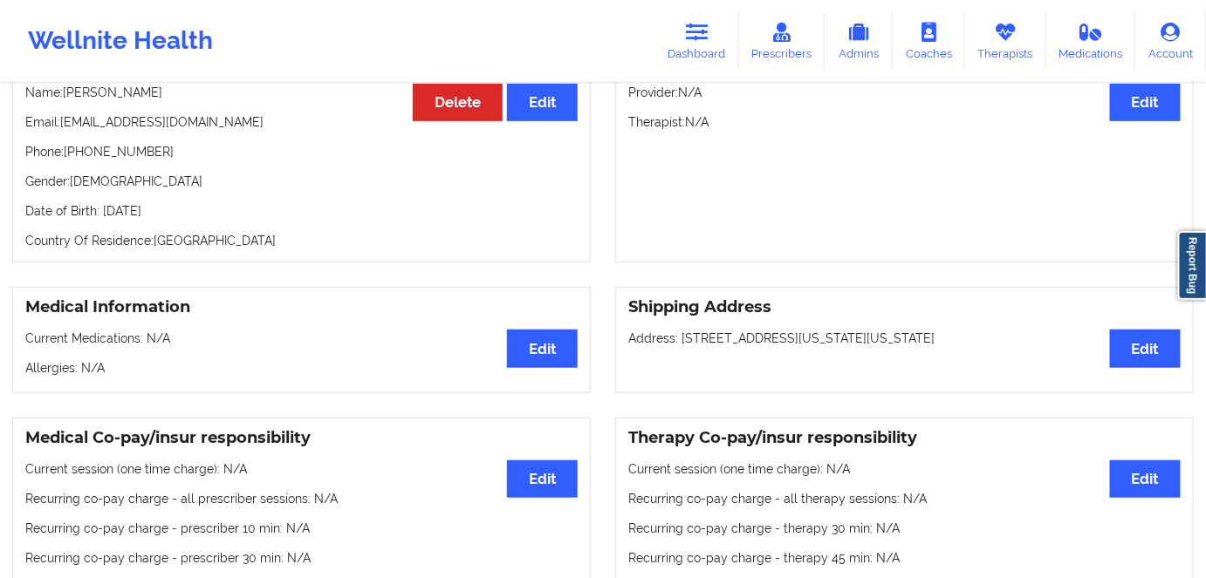
scroll to position [79, 0]
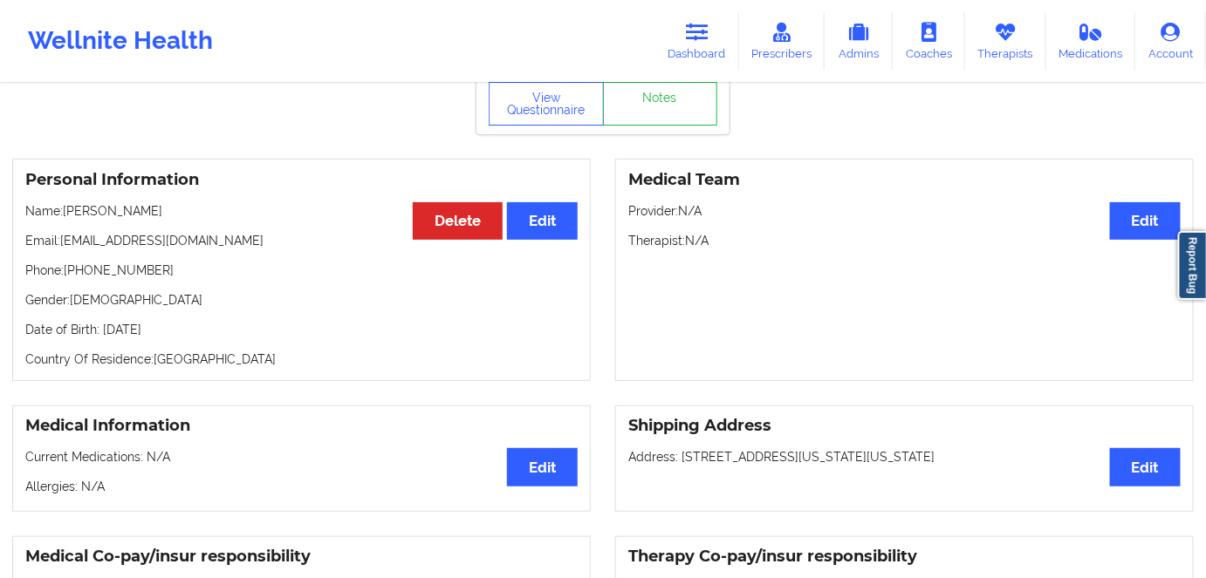
click at [207, 337] on p "Date of Birth: [DEMOGRAPHIC_DATA]" at bounding box center [301, 329] width 552 height 17
click at [208, 335] on p "Date of Birth: [DEMOGRAPHIC_DATA]" at bounding box center [301, 329] width 552 height 17
drag, startPoint x: 158, startPoint y: 203, endPoint x: 66, endPoint y: 202, distance: 91.6
click at [66, 202] on div "Personal Information Edit Delete Name: [PERSON_NAME] Email: [EMAIL_ADDRESS][DOM…" at bounding box center [301, 270] width 578 height 222
click at [668, 34] on link "Dashboard" at bounding box center [697, 41] width 84 height 58
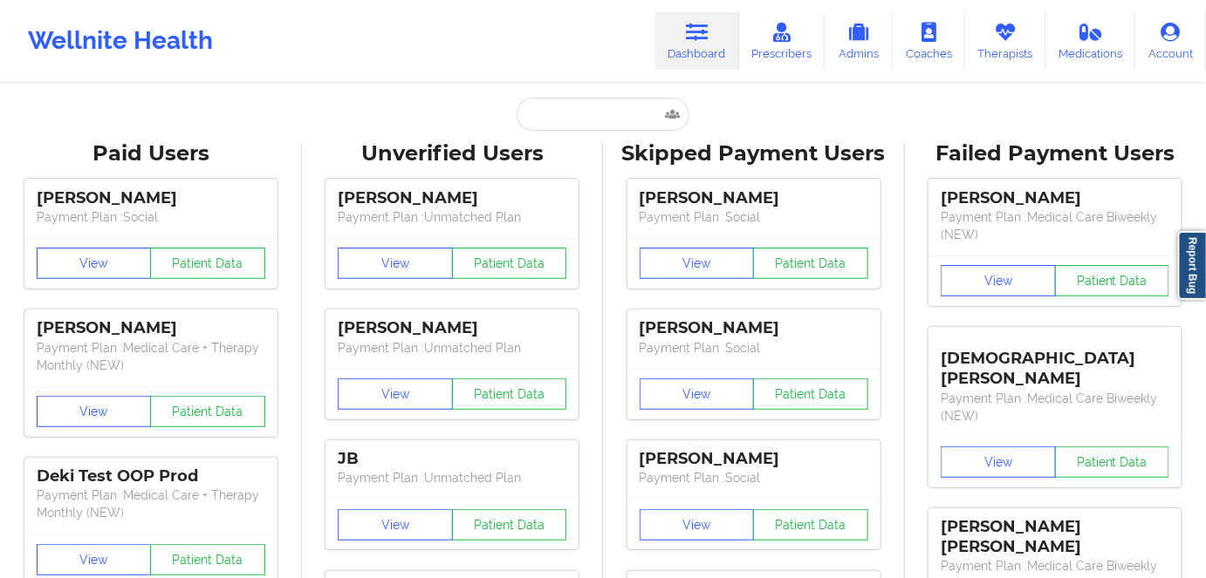
drag, startPoint x: 607, startPoint y: 85, endPoint x: 602, endPoint y: 114, distance: 29.3
click at [600, 118] on input "text" at bounding box center [602, 114] width 173 height 33
paste input "[PERSON_NAME]"
type input "[PERSON_NAME]"
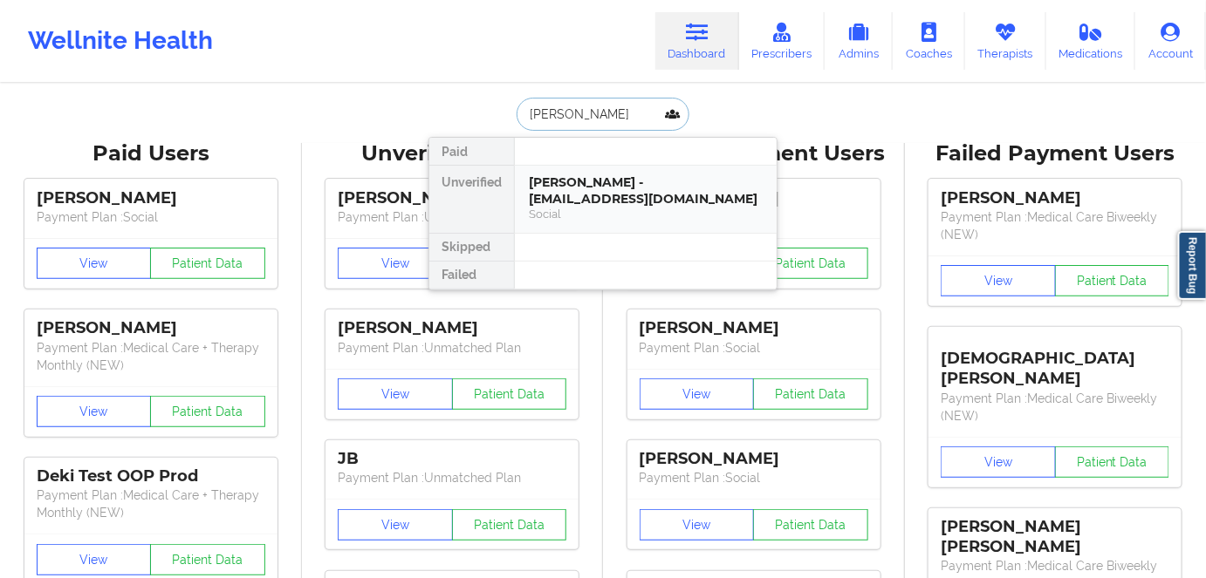
click at [645, 202] on div "[PERSON_NAME] - [EMAIL_ADDRESS][DOMAIN_NAME]" at bounding box center [646, 190] width 234 height 32
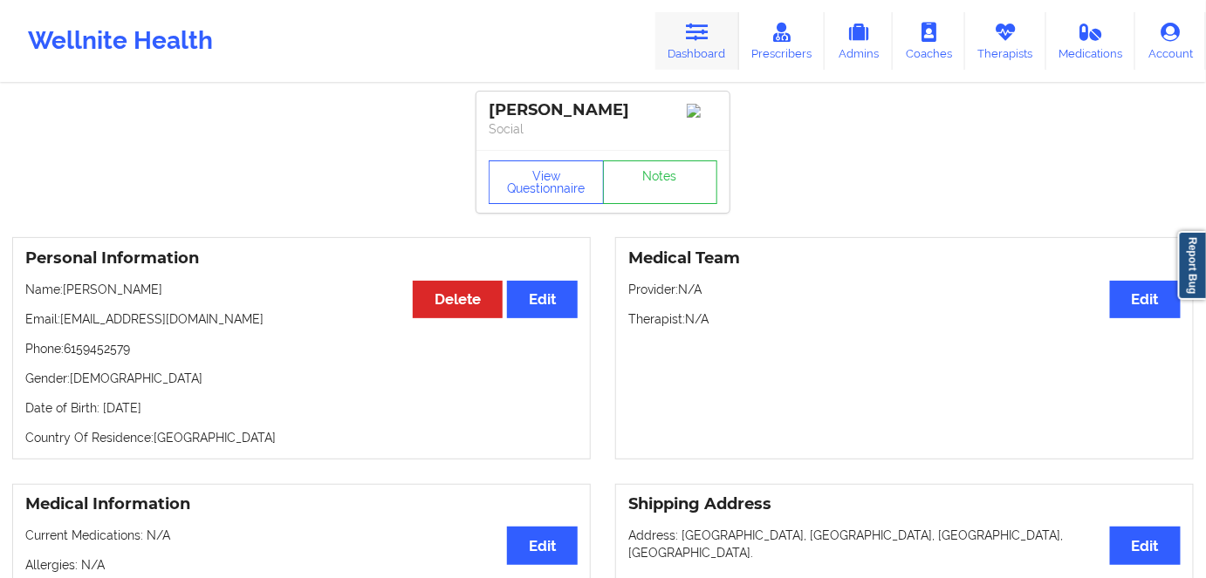
click at [709, 53] on link "Dashboard" at bounding box center [697, 41] width 84 height 58
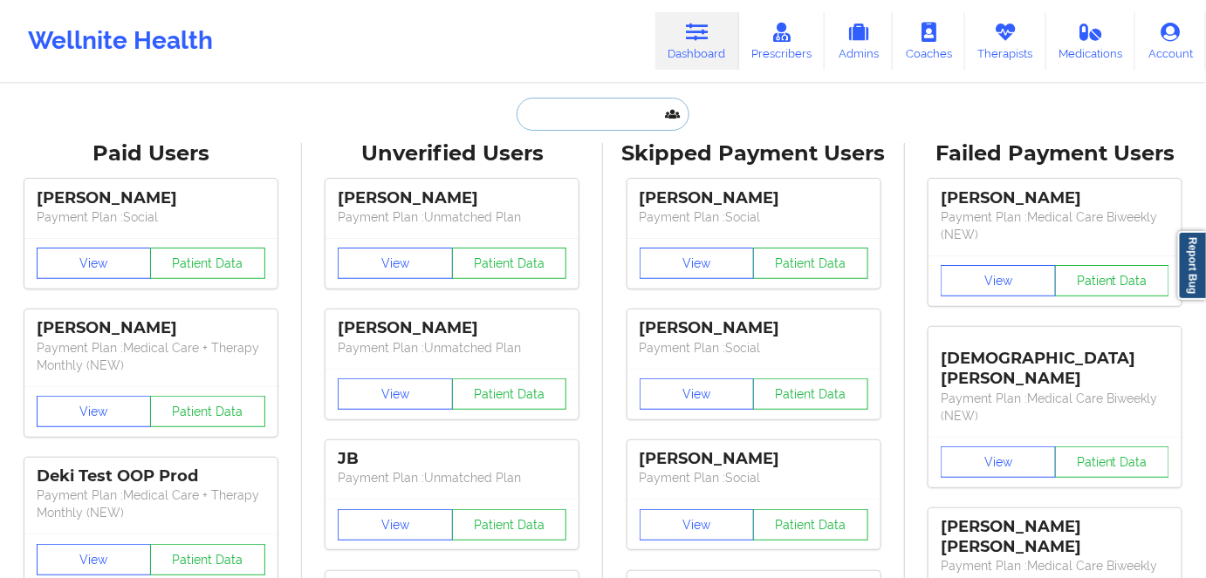
click at [564, 104] on input "text" at bounding box center [602, 114] width 173 height 33
paste input "[PERSON_NAME]"
type input "[PERSON_NAME]"
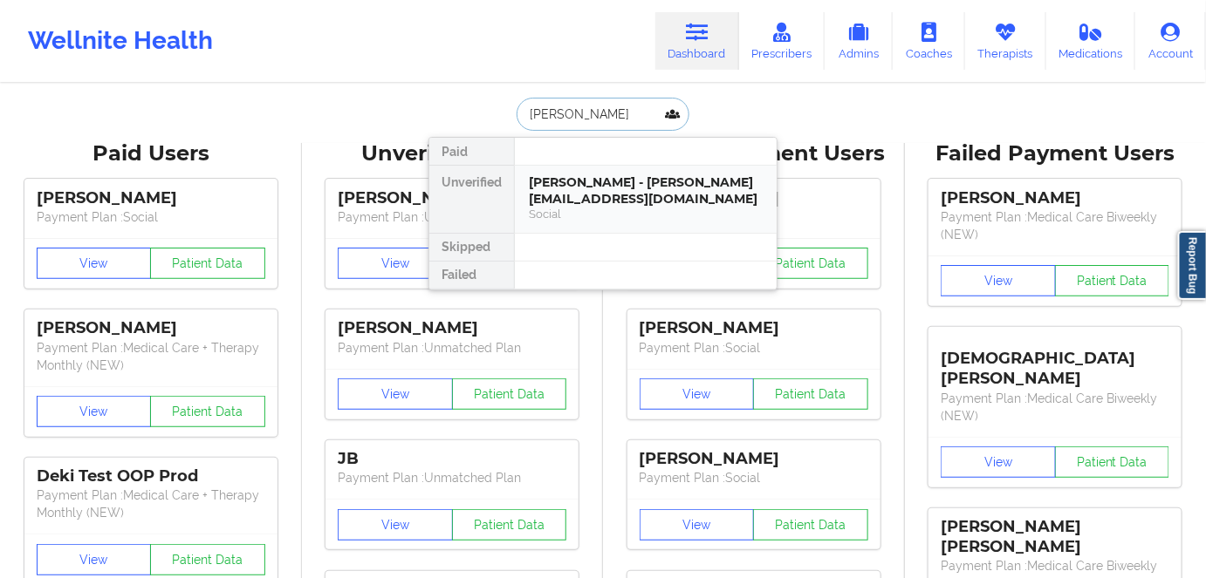
click at [651, 187] on div "[PERSON_NAME] - [PERSON_NAME][EMAIL_ADDRESS][DOMAIN_NAME]" at bounding box center [646, 190] width 234 height 32
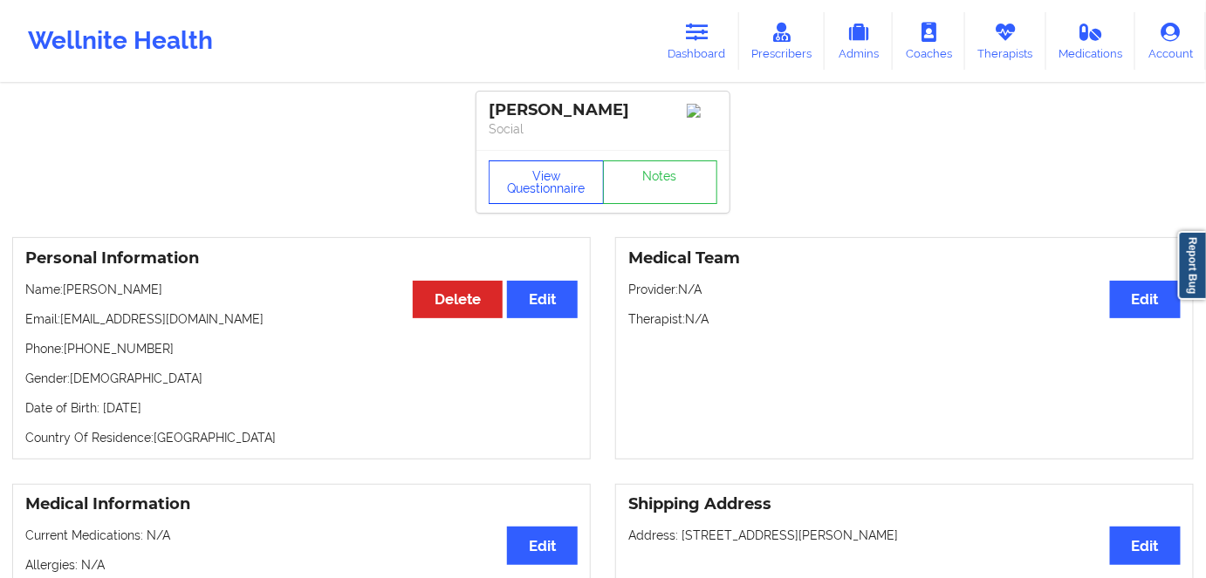
click at [546, 166] on button "View Questionnaire" at bounding box center [546, 183] width 115 height 44
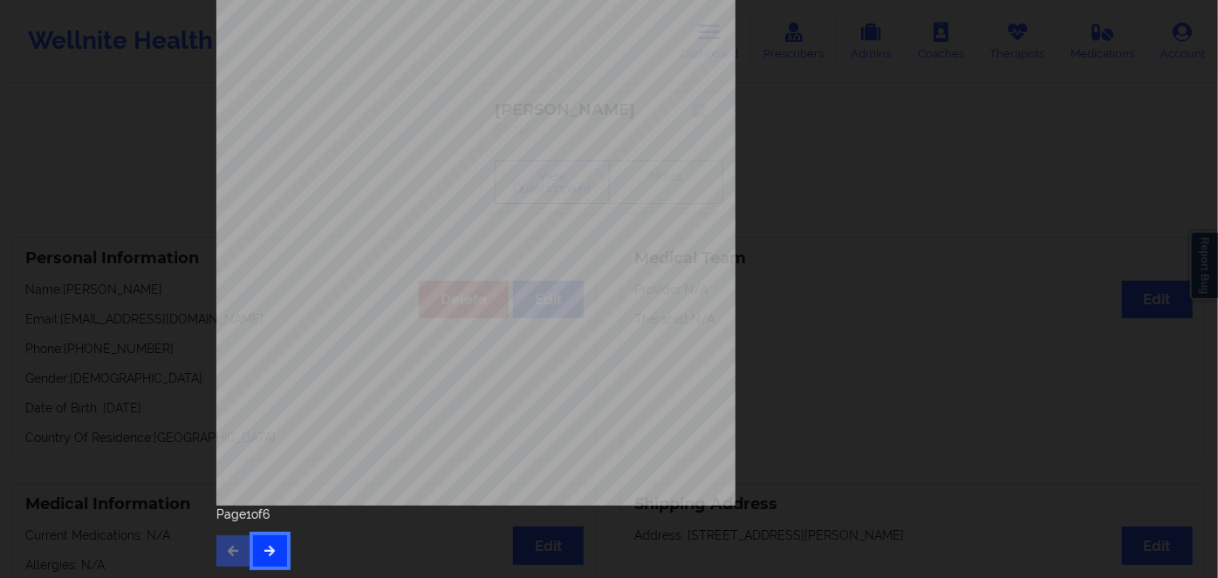
click at [258, 543] on button "button" at bounding box center [270, 551] width 34 height 31
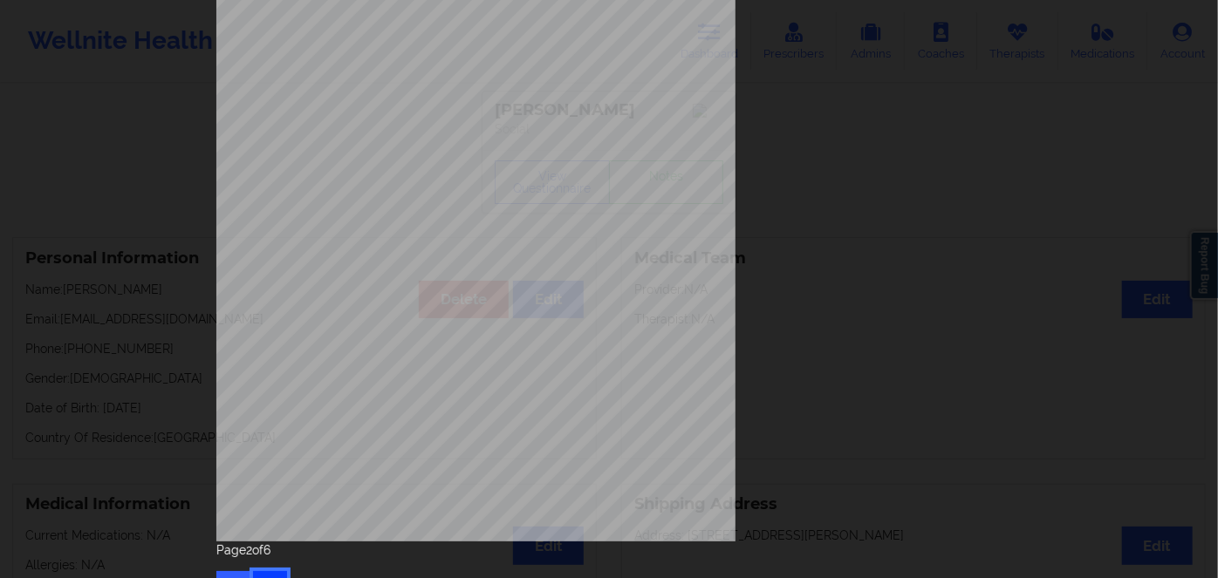
scroll to position [253, 0]
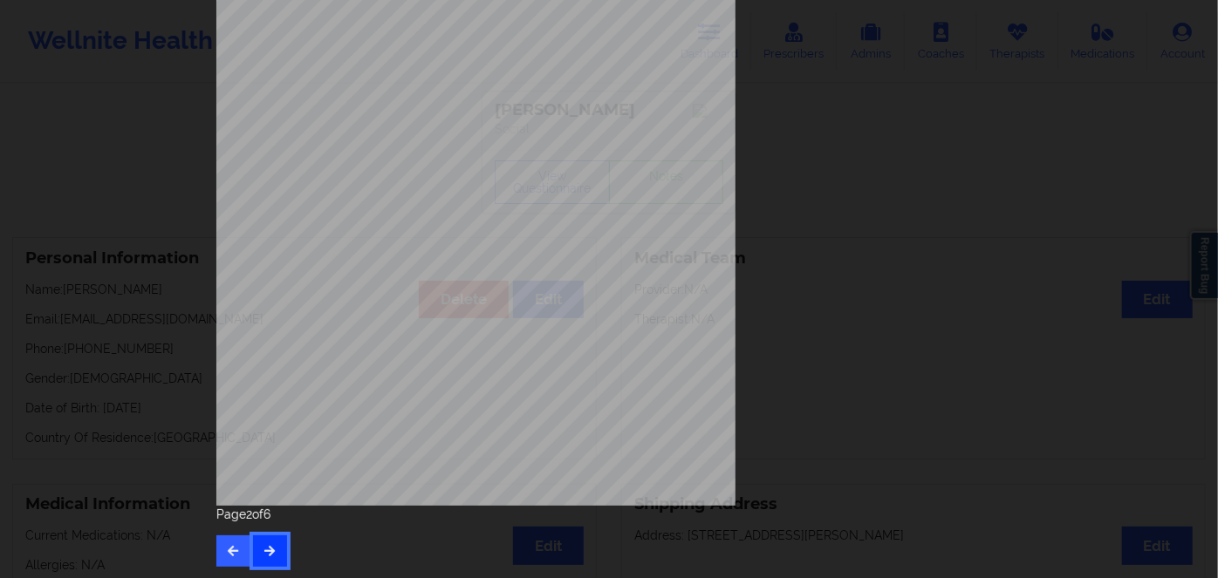
click at [263, 554] on icon "button" at bounding box center [270, 550] width 15 height 10
click at [267, 554] on icon "button" at bounding box center [270, 550] width 15 height 10
drag, startPoint x: 268, startPoint y: 543, endPoint x: 277, endPoint y: 528, distance: 17.2
click at [272, 537] on button "button" at bounding box center [270, 551] width 34 height 31
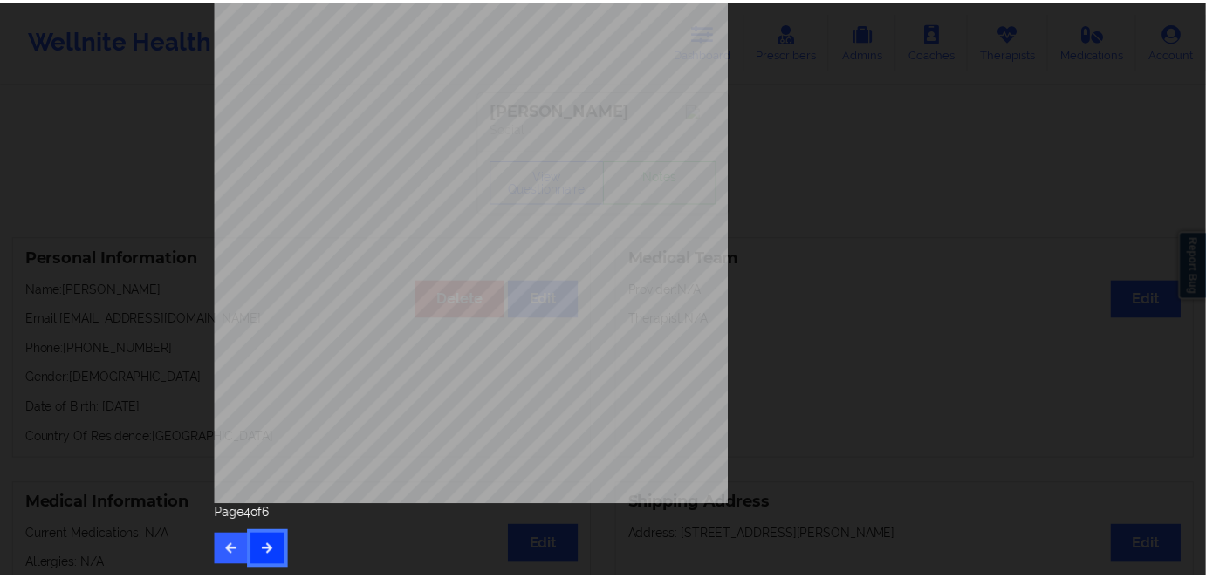
scroll to position [0, 0]
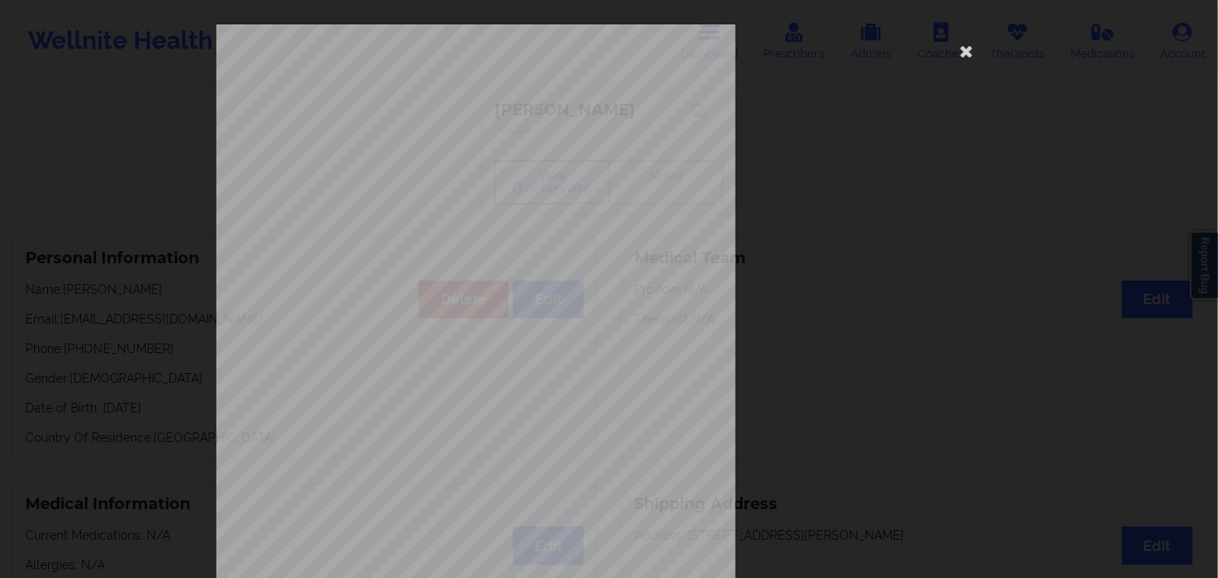
click at [428, 107] on span "0HPGW0000" at bounding box center [421, 110] width 46 height 8
click at [962, 44] on icon at bounding box center [967, 51] width 28 height 28
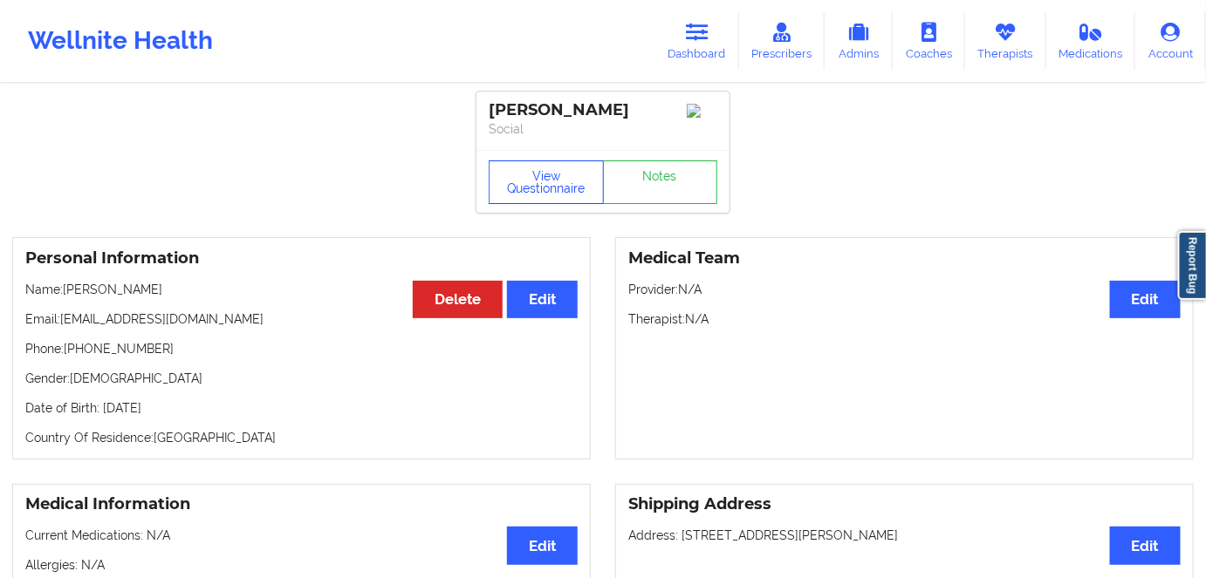
drag, startPoint x: 523, startPoint y: 158, endPoint x: 532, endPoint y: 193, distance: 36.0
click at [523, 168] on div "View Questionnaire Notes" at bounding box center [602, 181] width 253 height 63
click at [534, 194] on button "View Questionnaire" at bounding box center [546, 183] width 115 height 44
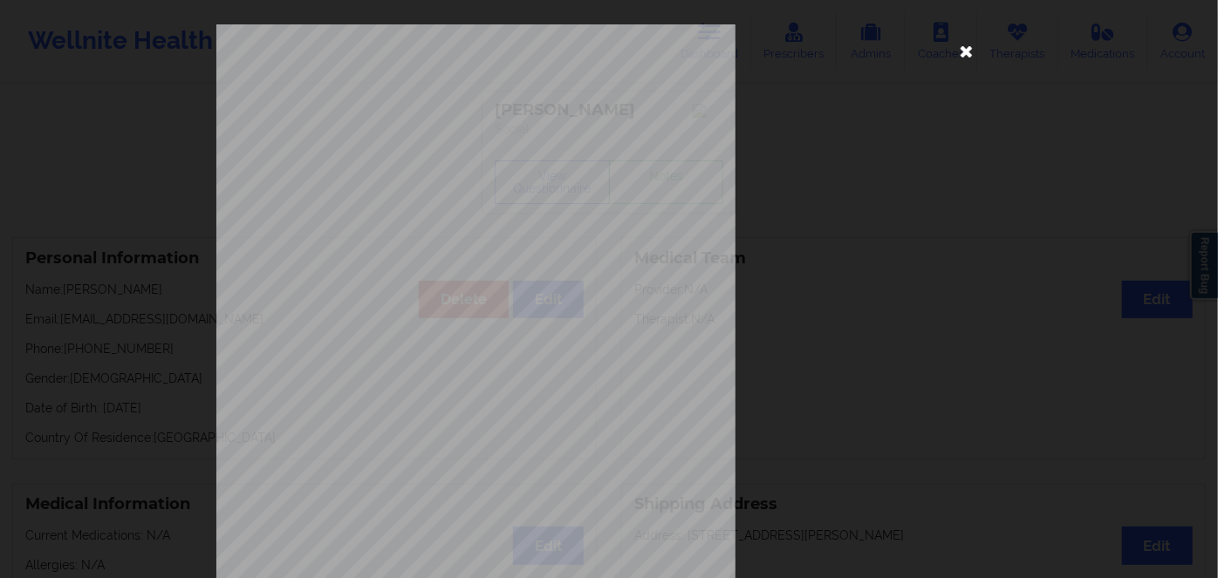
click at [960, 41] on icon at bounding box center [967, 51] width 28 height 28
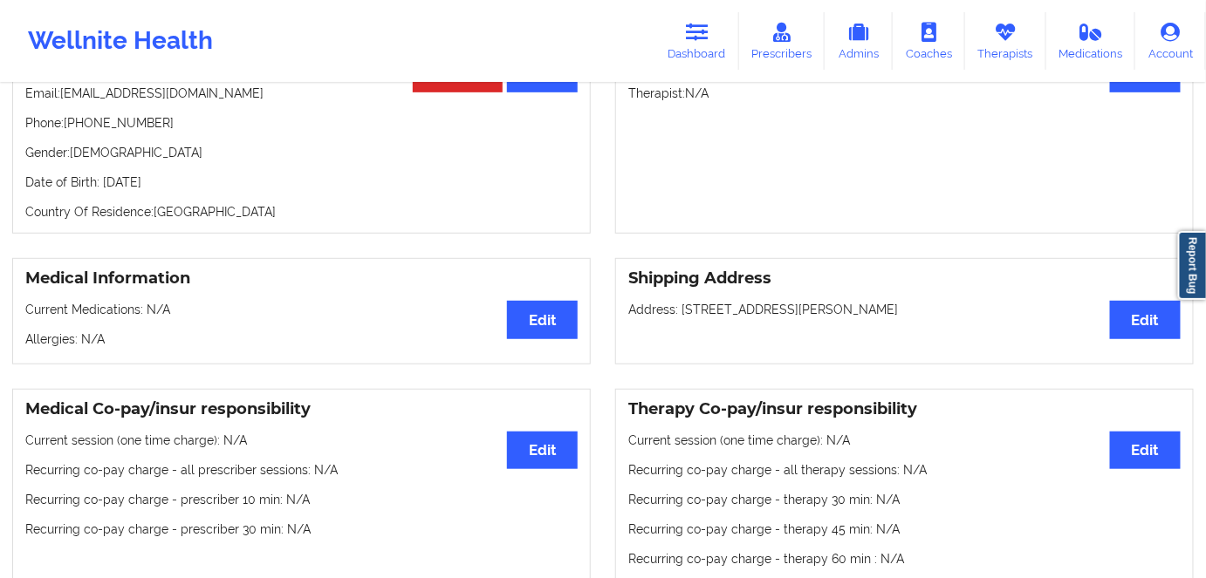
scroll to position [158, 0]
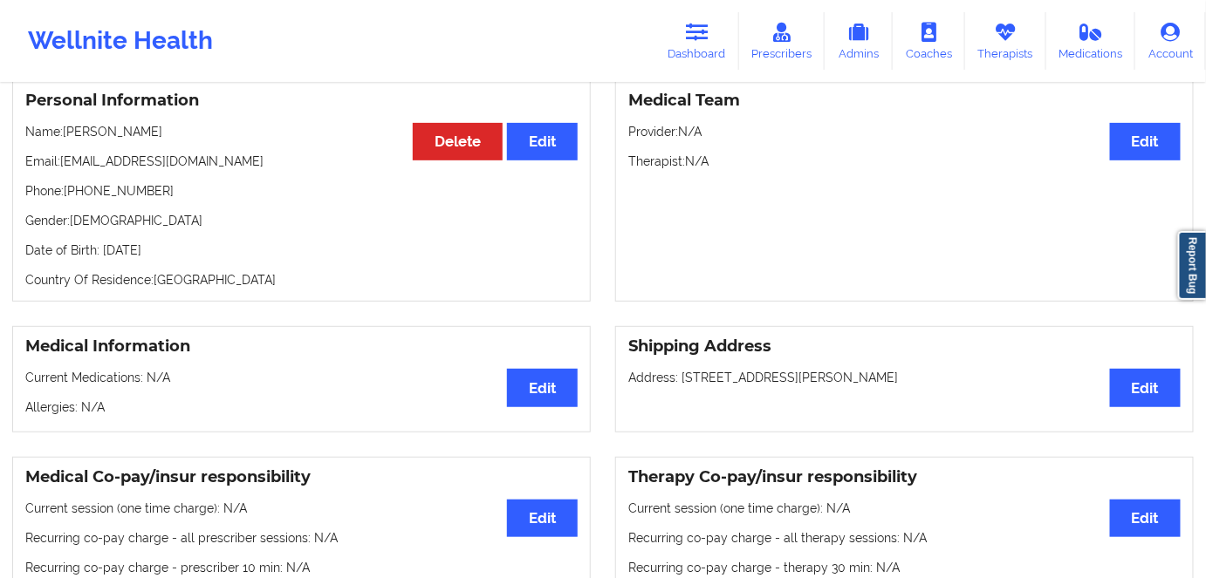
click at [202, 258] on p "Date of Birth: [DEMOGRAPHIC_DATA]" at bounding box center [301, 250] width 552 height 17
click at [203, 258] on p "Date of Birth: [DEMOGRAPHIC_DATA]" at bounding box center [301, 250] width 552 height 17
click at [204, 254] on p "Date of Birth: [DEMOGRAPHIC_DATA]" at bounding box center [301, 250] width 552 height 17
drag, startPoint x: 140, startPoint y: 124, endPoint x: 66, endPoint y: 131, distance: 74.5
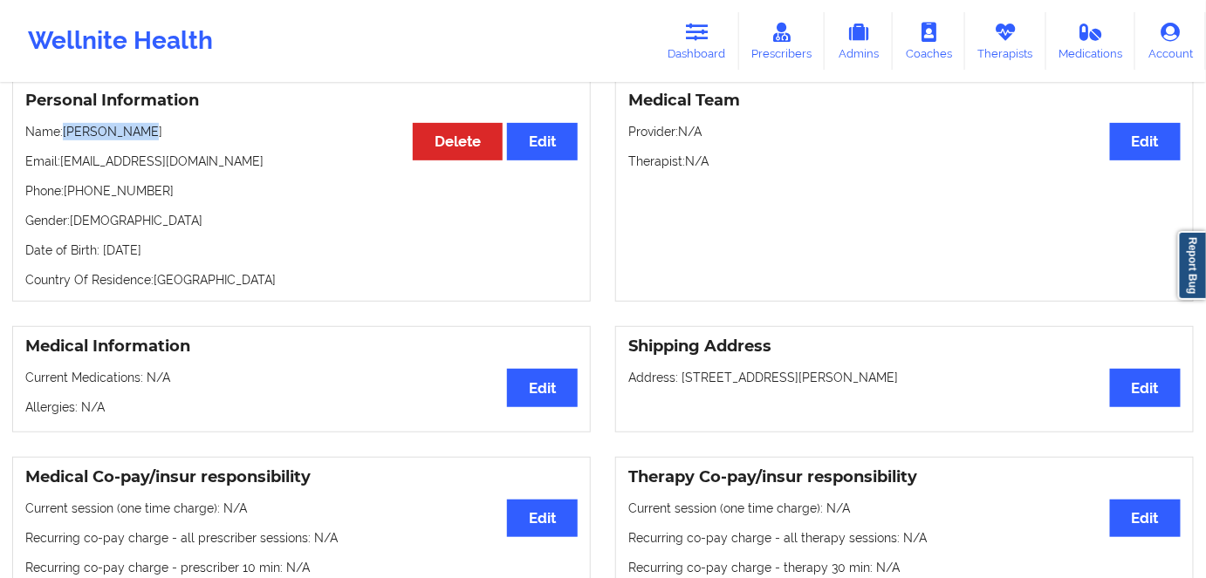
click at [66, 131] on div "Personal Information Edit Delete Name: [PERSON_NAME] Email: [PERSON_NAME][EMAIL…" at bounding box center [301, 190] width 578 height 222
